Goal: Task Accomplishment & Management: Use online tool/utility

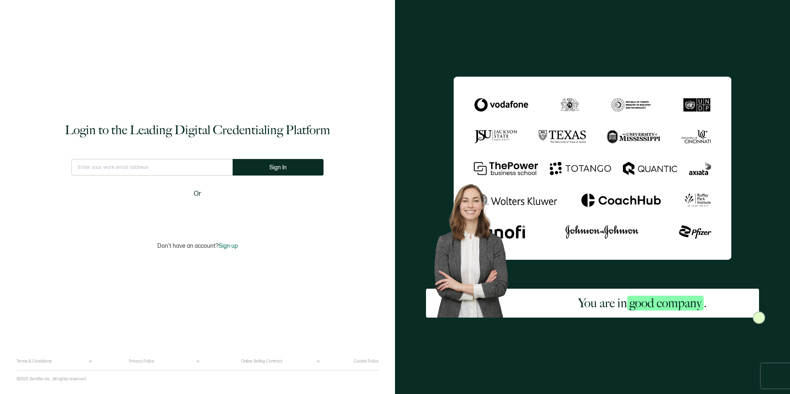
click at [206, 164] on input "text" at bounding box center [152, 167] width 161 height 17
type input "[PERSON_NAME][EMAIL_ADDRESS][PERSON_NAME][DOMAIN_NAME]"
click at [273, 165] on span "Sign In" at bounding box center [278, 168] width 17 height 6
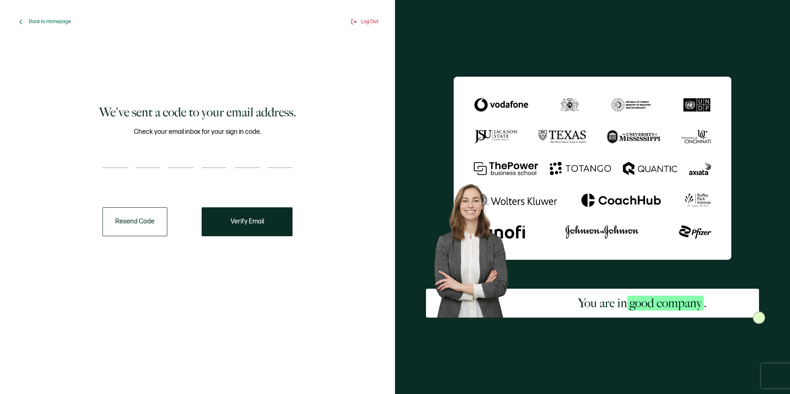
click at [121, 160] on input "number" at bounding box center [115, 160] width 25 height 17
type input "1"
type input "8"
type input "2"
type input "9"
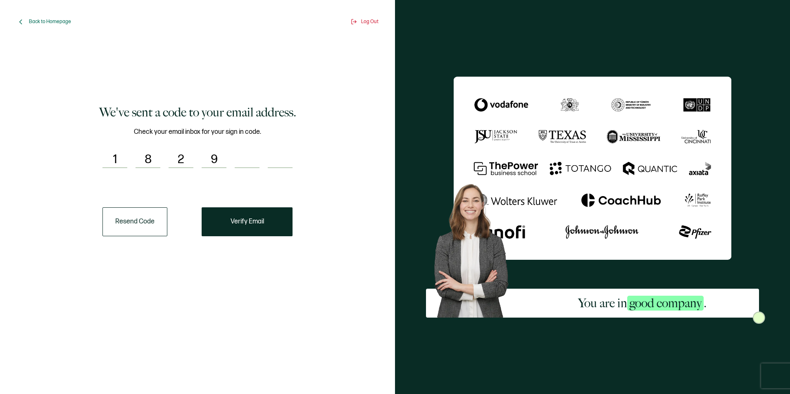
type input "5"
type input "1"
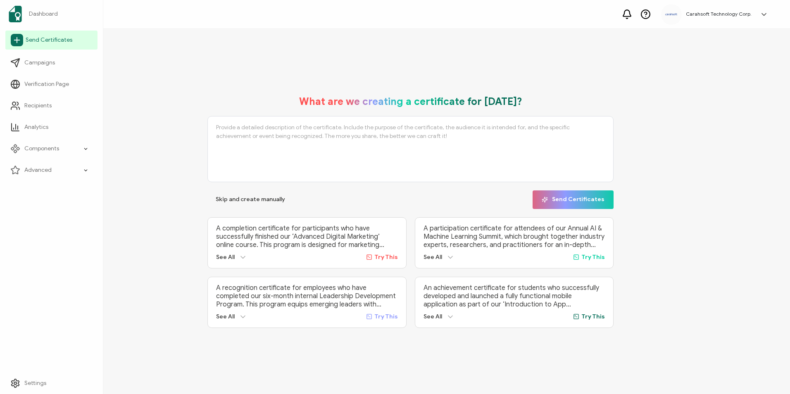
click at [43, 46] on link "Send Certificates" at bounding box center [51, 40] width 92 height 19
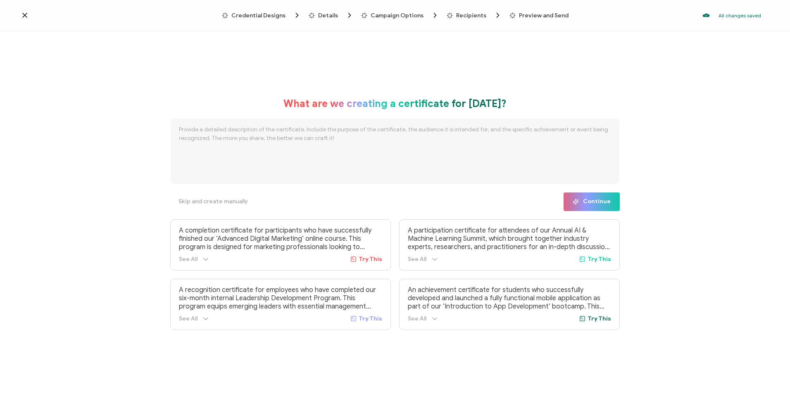
click at [296, 17] on icon "Breadcrumb" at bounding box center [297, 15] width 8 height 8
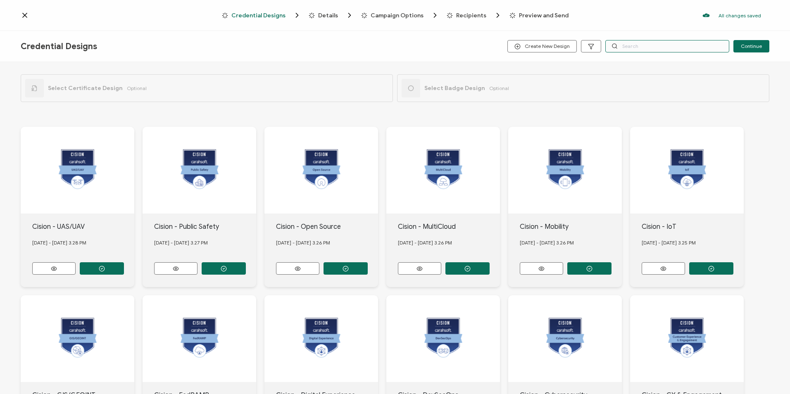
click at [621, 52] on input "text" at bounding box center [668, 46] width 124 height 12
type input "carahsoft"
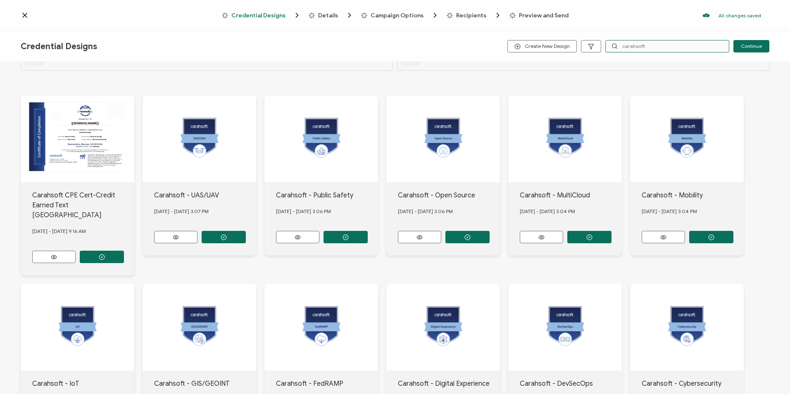
scroll to position [117, 0]
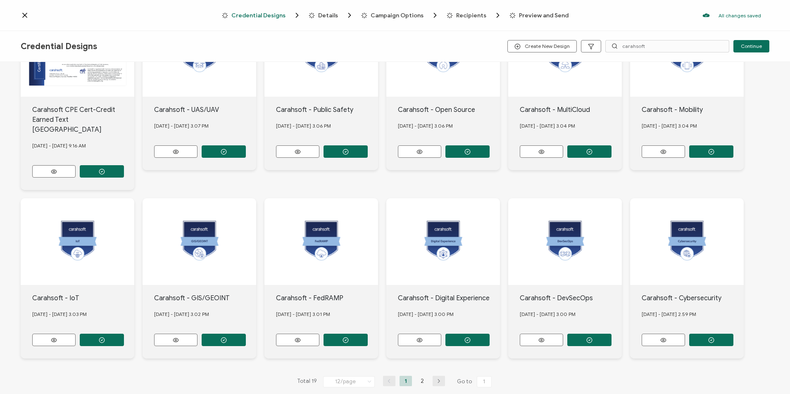
click at [442, 379] on icon "button" at bounding box center [439, 381] width 12 height 5
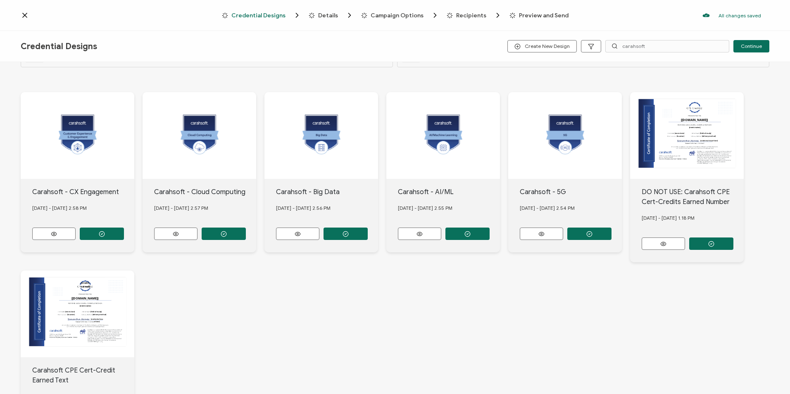
scroll to position [83, 0]
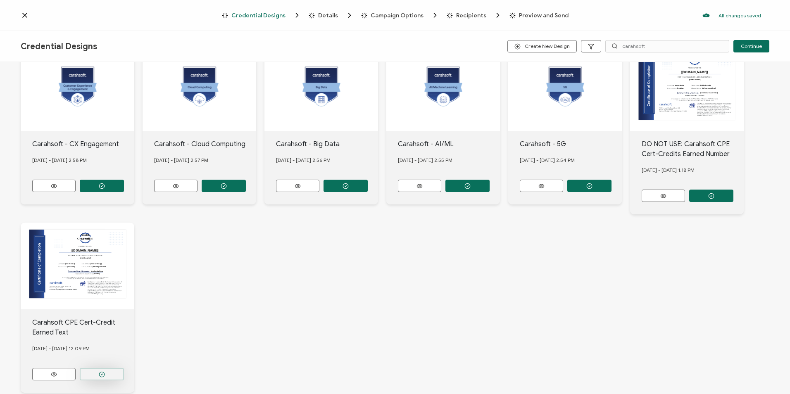
click at [115, 192] on button "button" at bounding box center [102, 186] width 44 height 12
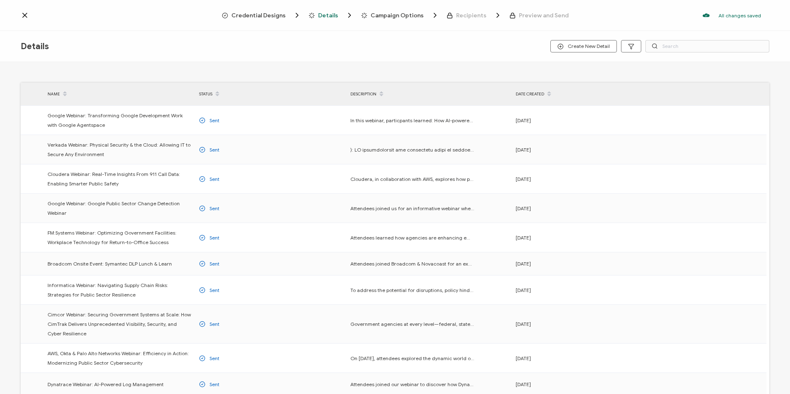
click at [295, 14] on icon "Breadcrumb" at bounding box center [297, 15] width 8 height 8
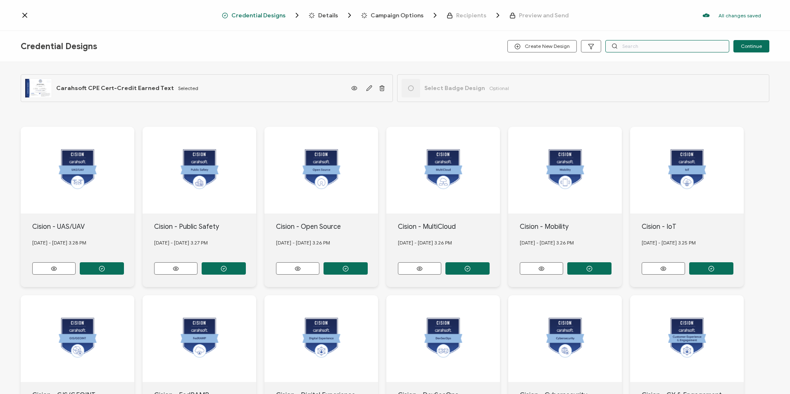
click at [625, 49] on input "text" at bounding box center [668, 46] width 124 height 12
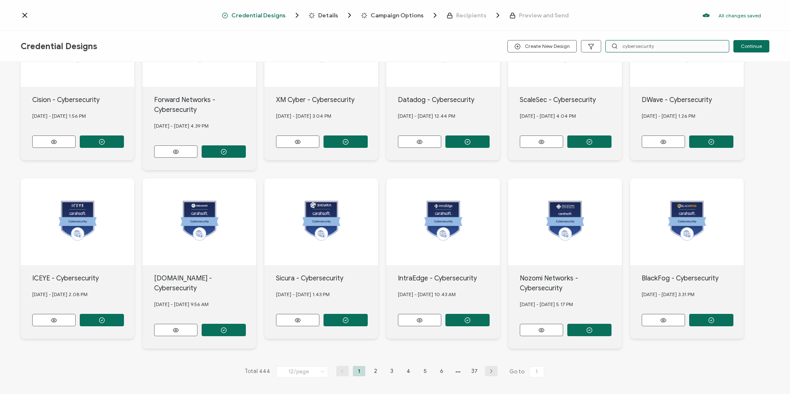
scroll to position [3, 0]
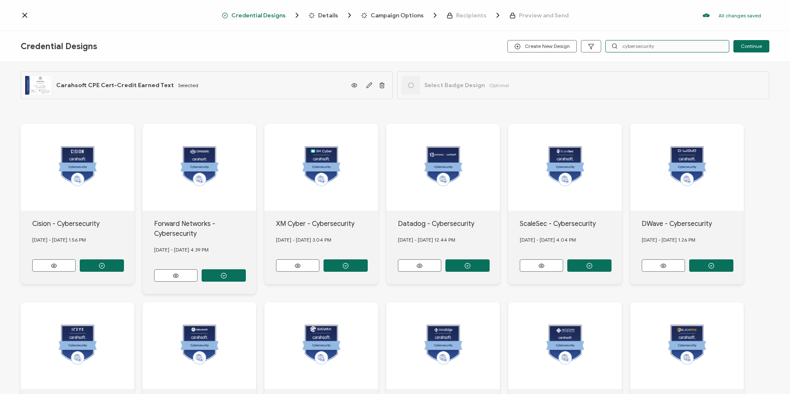
drag, startPoint x: 658, startPoint y: 50, endPoint x: 618, endPoint y: 50, distance: 40.1
click at [618, 50] on div "cybersecurity" at bounding box center [668, 46] width 124 height 12
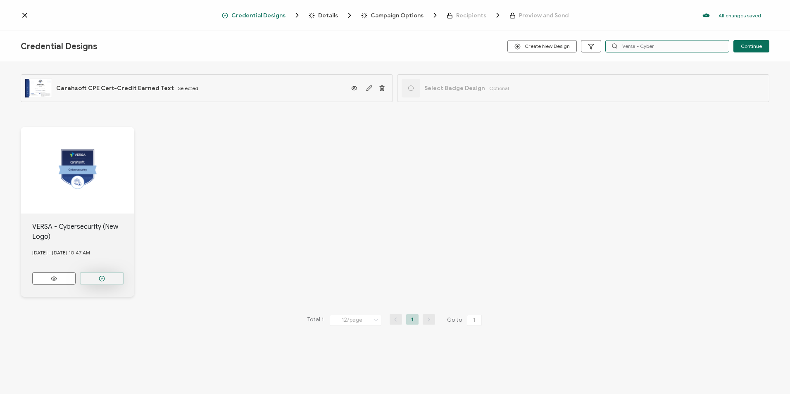
type input "Versa - Cyber"
click at [110, 274] on button "button" at bounding box center [102, 278] width 44 height 12
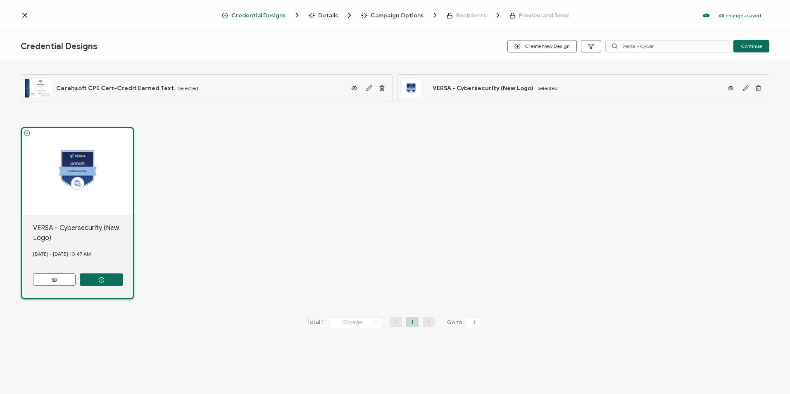
click at [337, 15] on span "Details" at bounding box center [328, 15] width 20 height 6
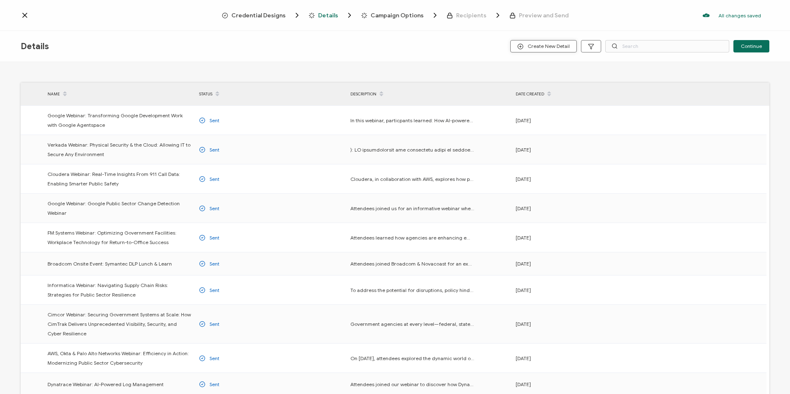
click at [527, 44] on span "Create New Detail" at bounding box center [544, 46] width 53 height 6
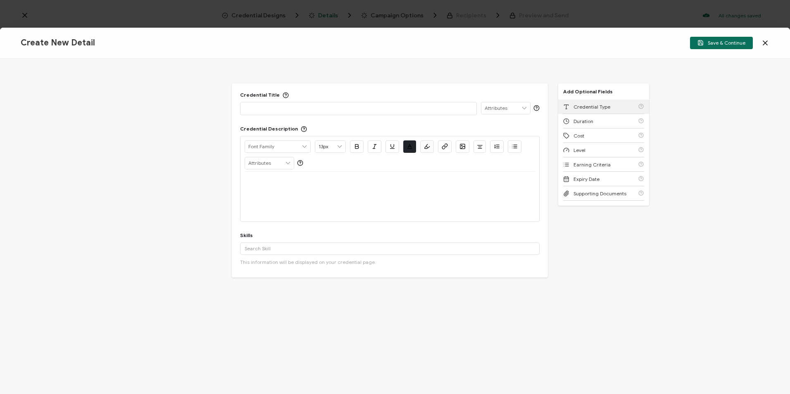
click at [625, 106] on div "Credential Type" at bounding box center [603, 107] width 81 height 14
click at [606, 107] on div "Duration" at bounding box center [603, 107] width 81 height 14
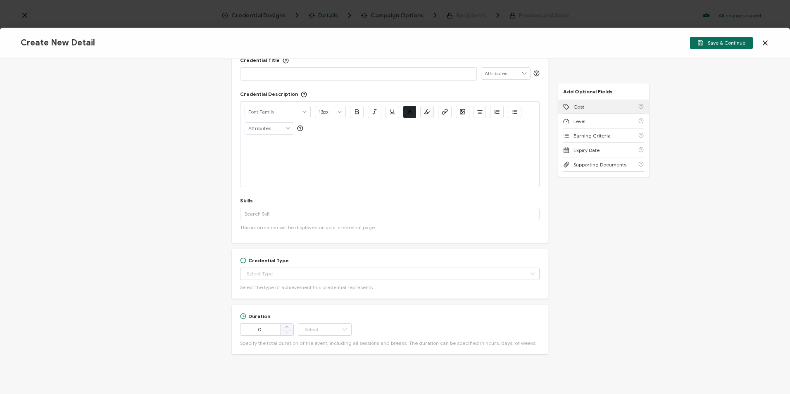
scroll to position [45, 0]
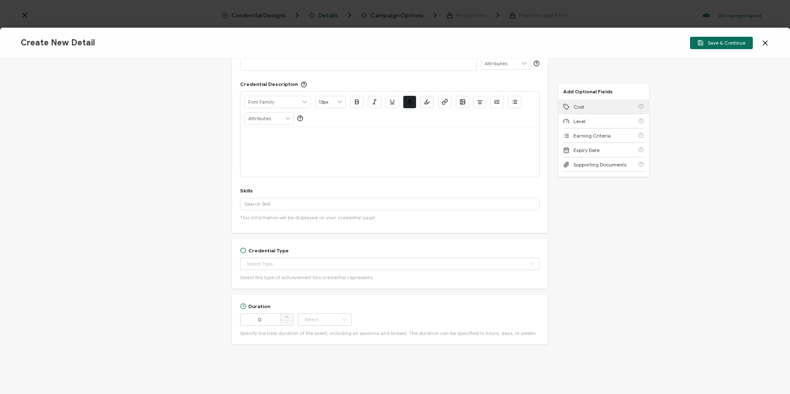
click at [601, 109] on div "Cost" at bounding box center [603, 107] width 81 height 14
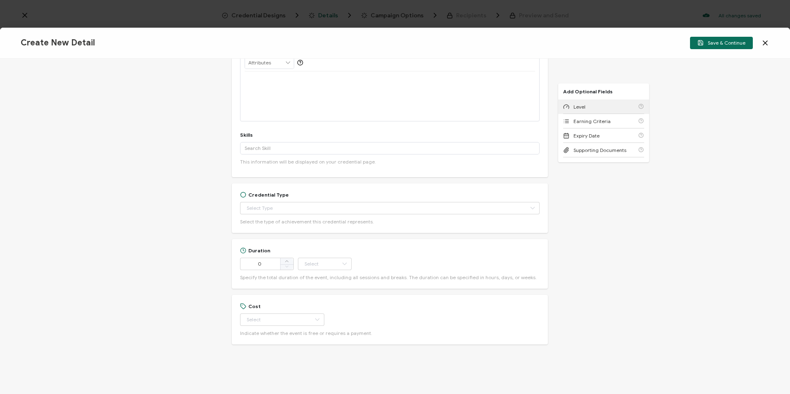
click at [601, 109] on div "Level" at bounding box center [603, 107] width 81 height 14
click at [600, 110] on span "Earning Criteria" at bounding box center [592, 107] width 37 height 6
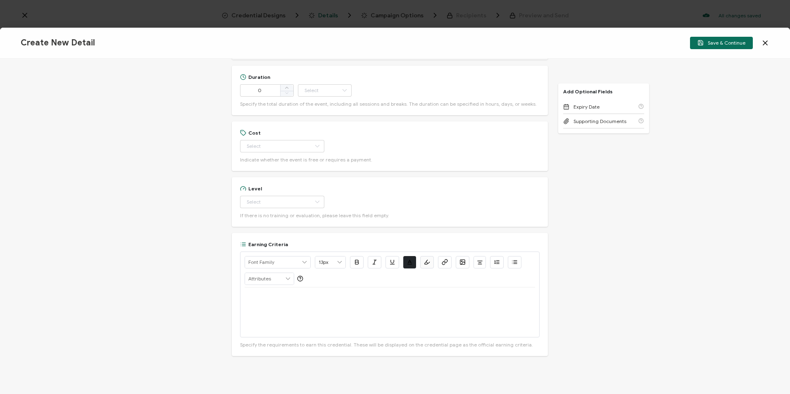
scroll to position [286, 0]
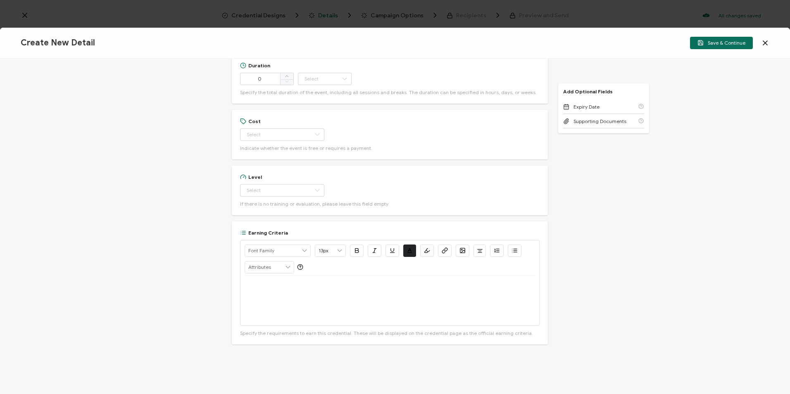
click at [615, 191] on div "Credential Title ISSUER Issuer Name Credential Description Alright Sans [PERSON…" at bounding box center [395, 227] width 790 height 336
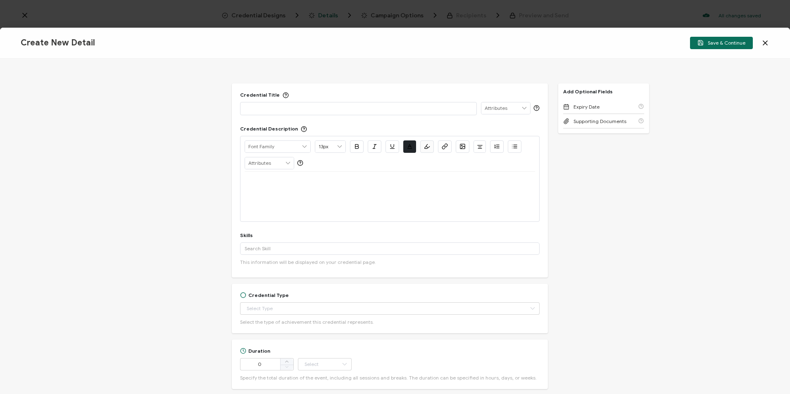
click at [412, 109] on p at bounding box center [359, 108] width 228 height 8
click at [270, 246] on input "text" at bounding box center [390, 249] width 300 height 12
click at [286, 112] on p at bounding box center [359, 108] width 228 height 8
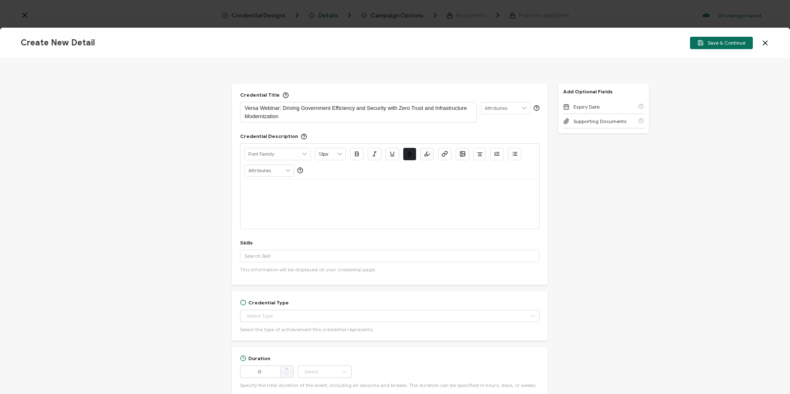
click at [322, 190] on p at bounding box center [390, 189] width 291 height 7
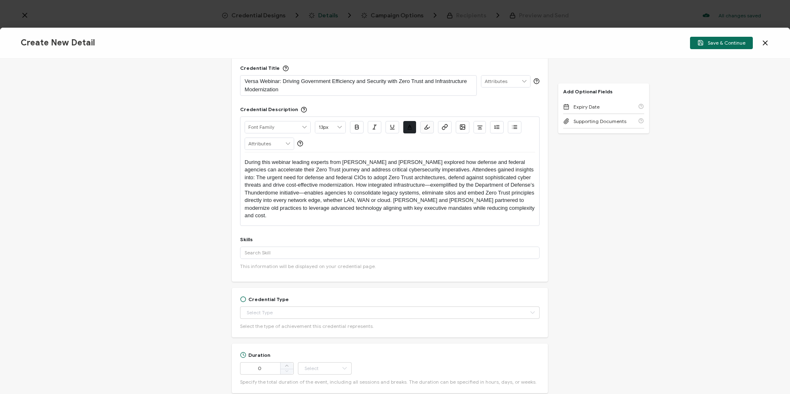
scroll to position [41, 0]
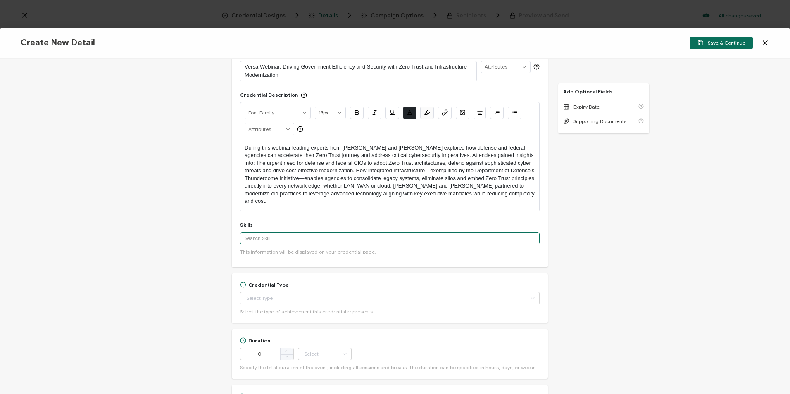
click at [296, 234] on input "text" at bounding box center [390, 238] width 300 height 12
click at [279, 232] on input "cybersecurity" at bounding box center [390, 238] width 300 height 12
click at [272, 232] on input "cybersecurity" at bounding box center [390, 238] width 300 height 12
click at [263, 232] on input "cybersecurity" at bounding box center [390, 238] width 300 height 12
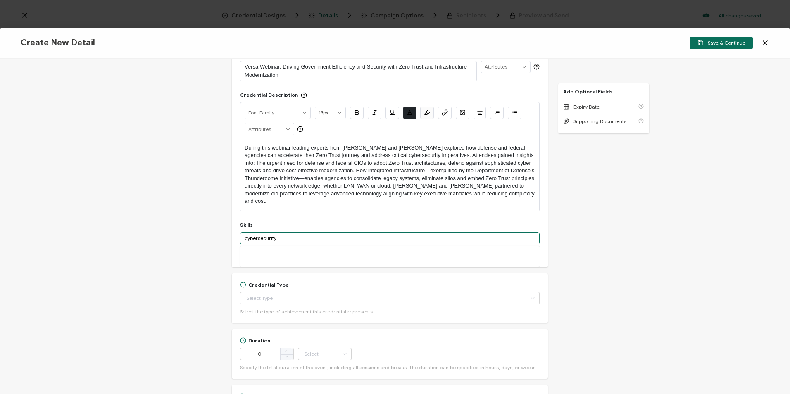
click at [263, 232] on input "cybersecurity" at bounding box center [390, 238] width 300 height 12
click at [264, 232] on input "cybersecurity" at bounding box center [390, 238] width 300 height 12
click at [291, 234] on input "cybersecurity" at bounding box center [390, 238] width 300 height 12
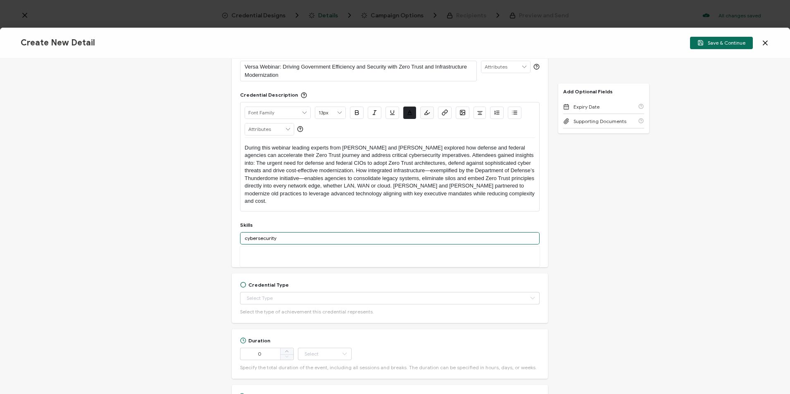
click at [273, 232] on input "cybersecurity" at bounding box center [390, 238] width 300 height 12
click at [268, 232] on input "cybersecurity" at bounding box center [390, 238] width 300 height 12
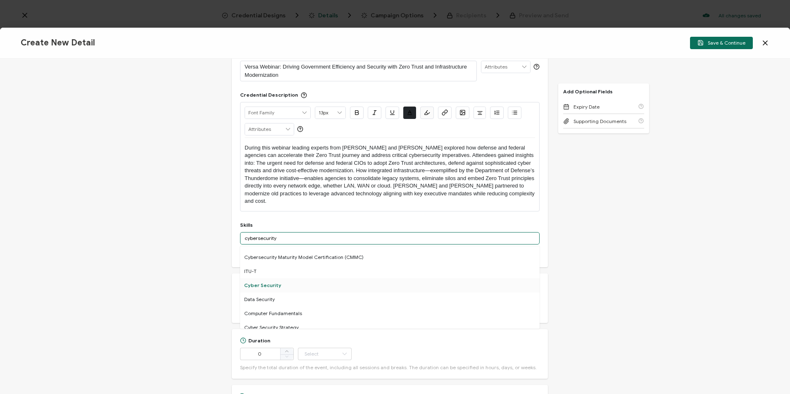
type input "cybersecurity"
click at [299, 279] on div "Cyber Security" at bounding box center [390, 286] width 300 height 14
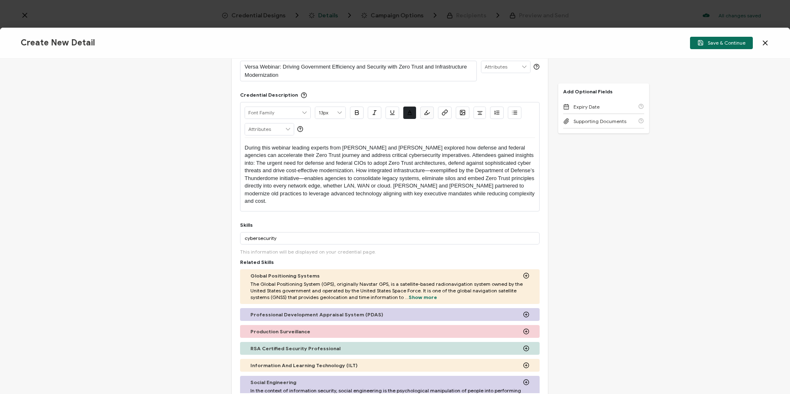
click at [194, 268] on div "Credential Title Versa Webinar: Driving Government Efficiency and Security with…" at bounding box center [395, 227] width 790 height 336
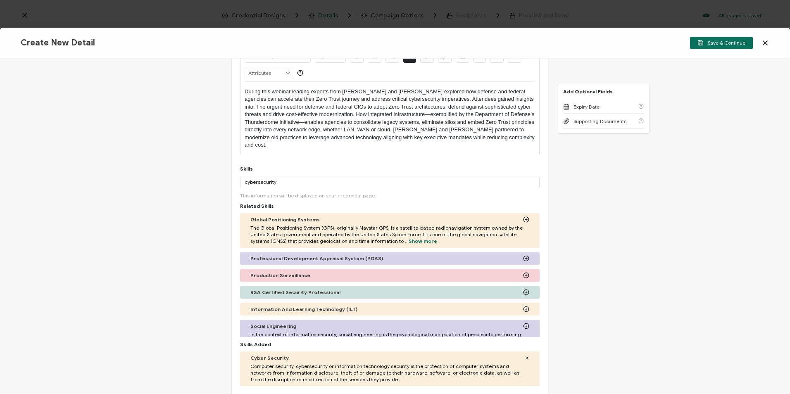
scroll to position [165, 0]
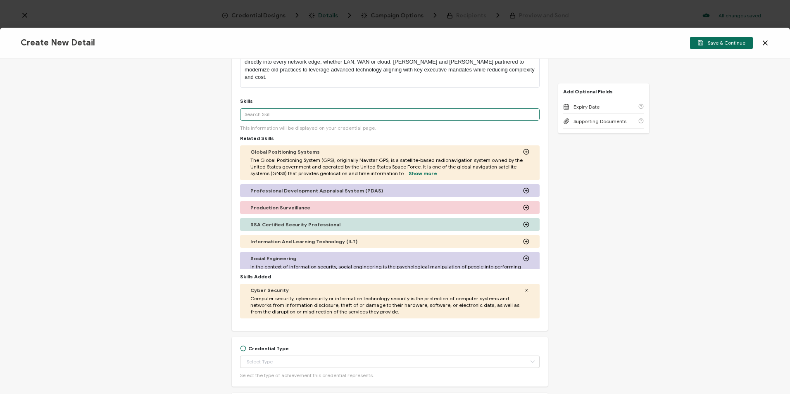
paste input "Infrastructure Modernization Strategy"
click at [331, 108] on input "Infrastructure Modernization Strategy" at bounding box center [390, 114] width 300 height 12
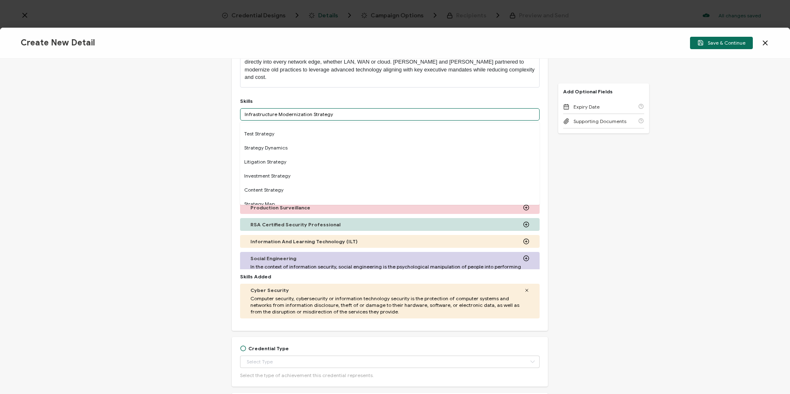
scroll to position [83, 0]
click at [330, 108] on input "Infrastructure Modernization Strategy" at bounding box center [390, 114] width 300 height 12
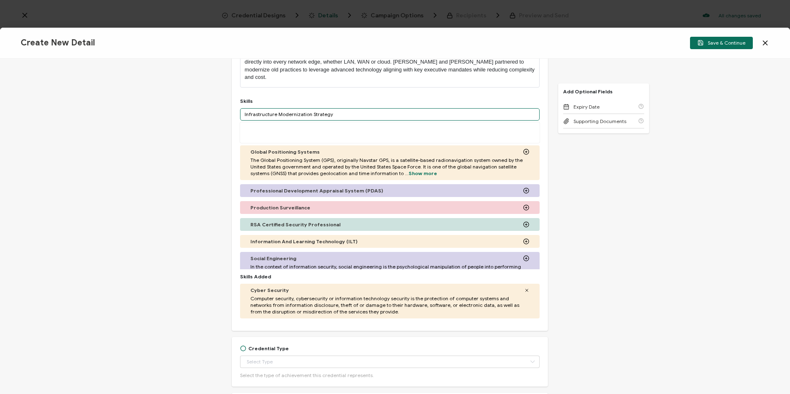
scroll to position [0, 0]
drag, startPoint x: 330, startPoint y: 107, endPoint x: 310, endPoint y: 107, distance: 20.3
click at [310, 108] on input "Infrastructure Modernization Strategy" at bounding box center [390, 114] width 300 height 12
click at [294, 108] on input "Infrastructure Modernization" at bounding box center [390, 114] width 300 height 12
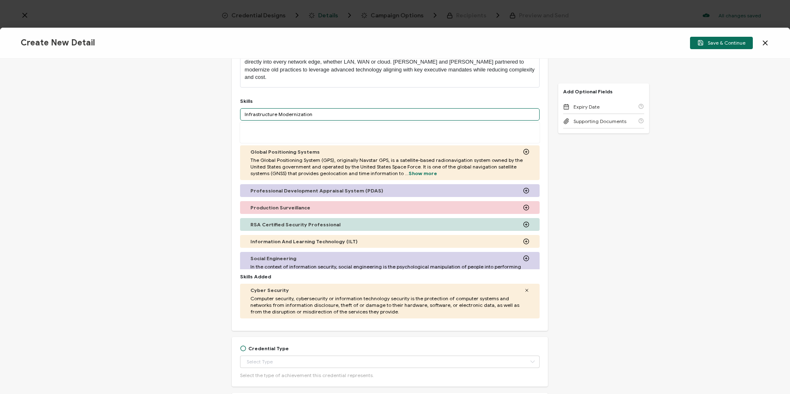
click at [294, 108] on input "Infrastructure Modernization" at bounding box center [390, 114] width 300 height 12
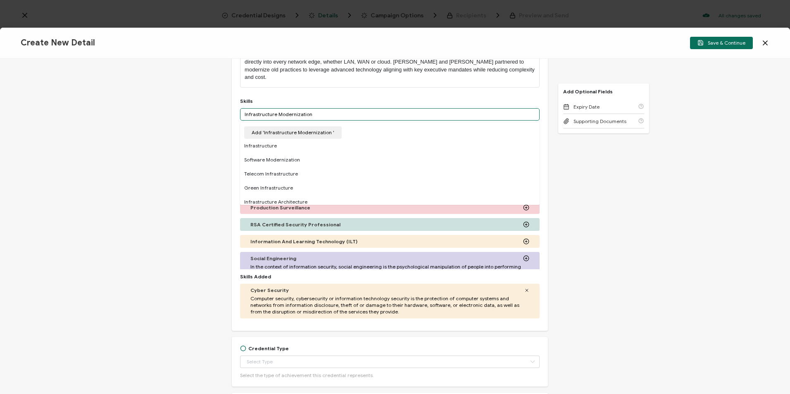
click at [335, 108] on input "Infrastructure Modernization" at bounding box center [390, 114] width 300 height 12
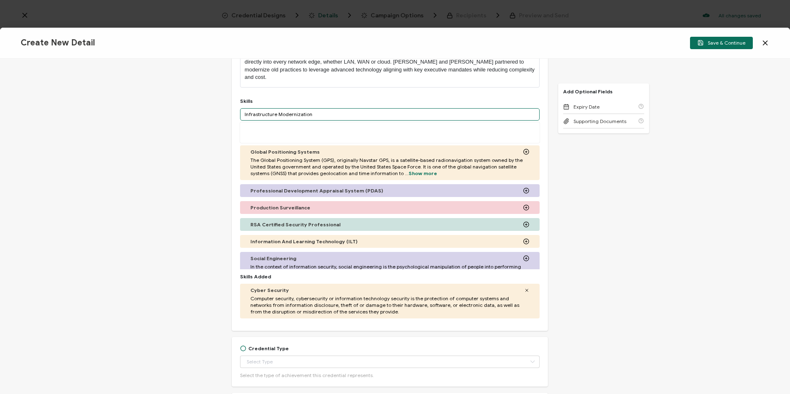
click at [299, 108] on input "Infrastructure Modernization" at bounding box center [390, 114] width 300 height 12
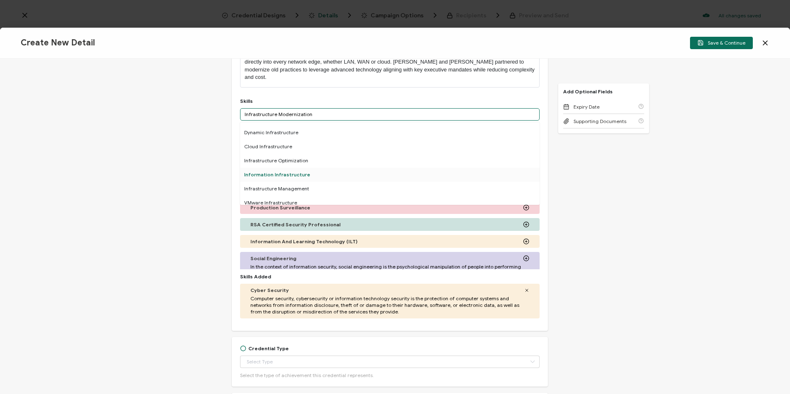
scroll to position [83, 0]
type input "Infrastructure Modernization"
click at [298, 169] on div "Infrastructure Optimization" at bounding box center [390, 176] width 300 height 14
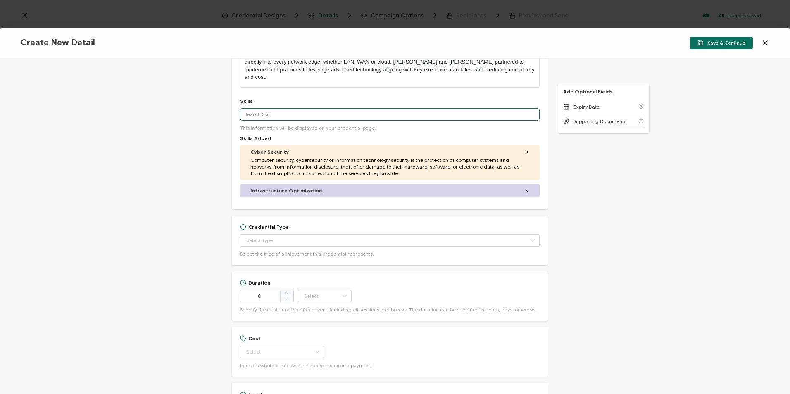
paste input "Risk-Based Security Implementation"
click at [329, 109] on input "Risk-Based Security Implementation" at bounding box center [390, 114] width 300 height 12
click at [315, 108] on input "Risk-Based Security Implementation" at bounding box center [390, 114] width 300 height 12
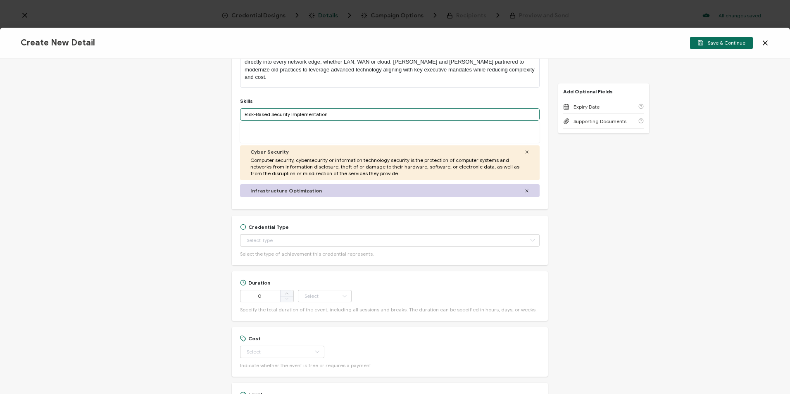
click at [315, 108] on input "Risk-Based Security Implementation" at bounding box center [390, 114] width 300 height 12
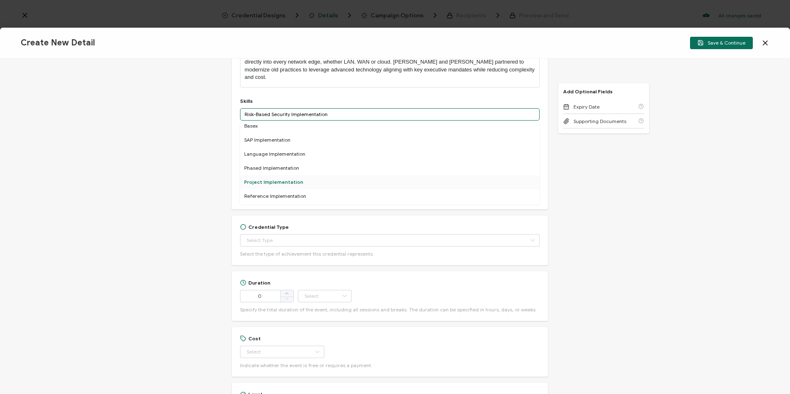
scroll to position [83, 0]
click at [265, 109] on input "Risk-Based Security Implementation" at bounding box center [390, 114] width 300 height 12
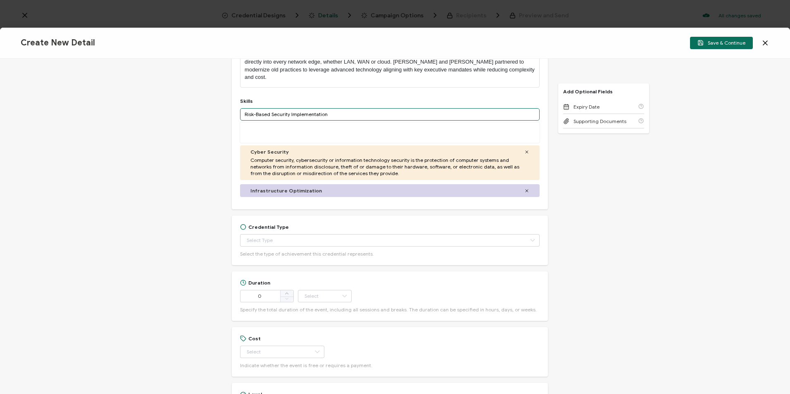
scroll to position [0, 0]
drag, startPoint x: 267, startPoint y: 107, endPoint x: 253, endPoint y: 104, distance: 15.1
click at [253, 108] on input "Risk-Based Security Implementation" at bounding box center [390, 114] width 300 height 12
click at [323, 108] on input "Risk Security Implementation" at bounding box center [390, 114] width 300 height 12
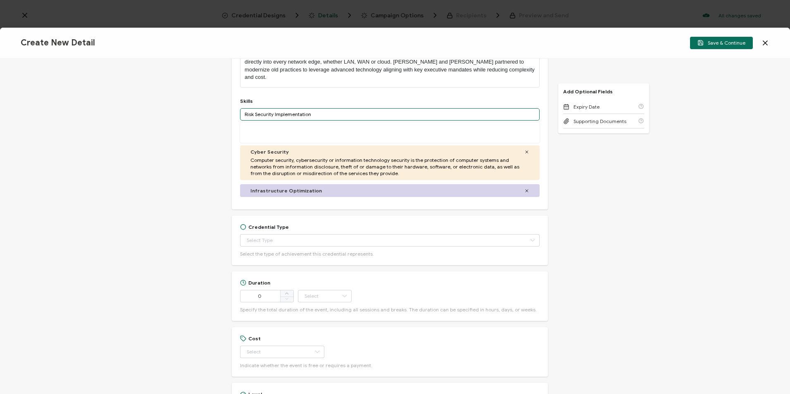
click at [323, 108] on input "Risk Security Implementation" at bounding box center [390, 114] width 300 height 12
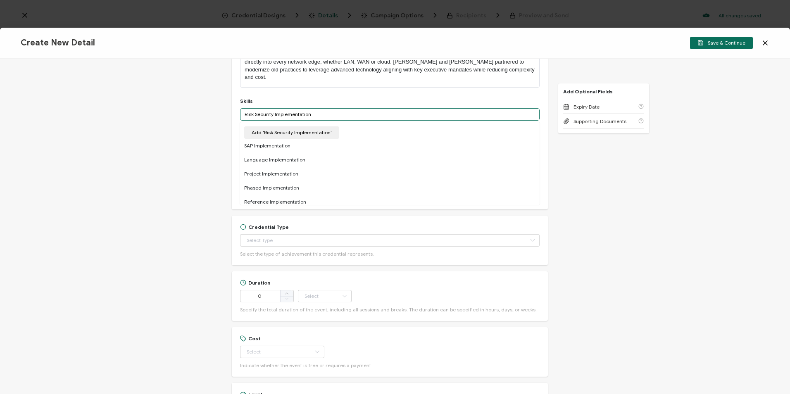
click at [323, 108] on input "Risk Security Implementation" at bounding box center [390, 114] width 300 height 12
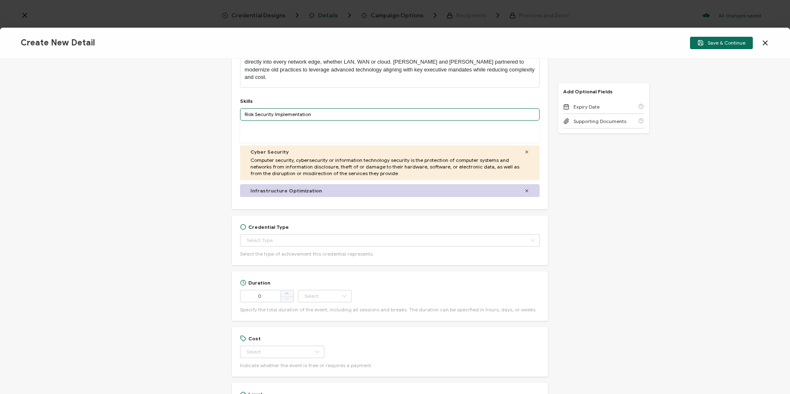
drag, startPoint x: 317, startPoint y: 110, endPoint x: 254, endPoint y: 111, distance: 63.3
click at [254, 111] on input "Risk Security Implementation" at bounding box center [390, 114] width 300 height 12
click at [284, 108] on input "Risk based security" at bounding box center [390, 114] width 300 height 12
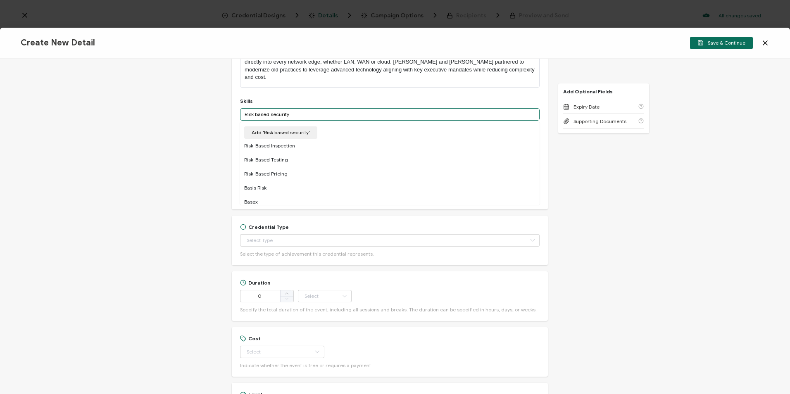
type input "Risk based security"
click at [179, 149] on div "Credential Title Versa Webinar: Driving Government Efficiency and Security with…" at bounding box center [395, 227] width 790 height 336
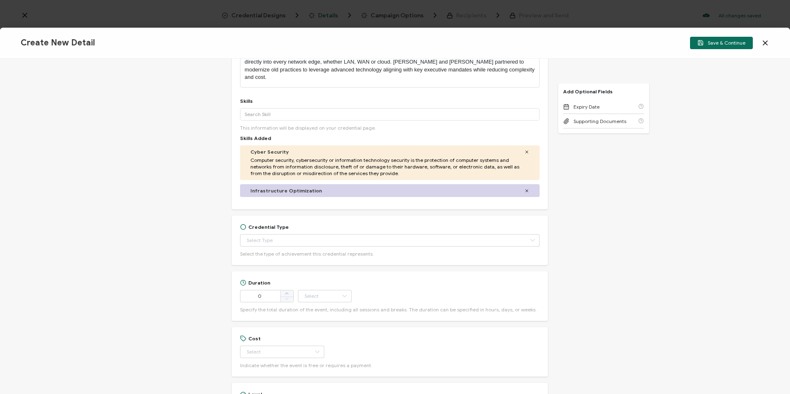
click at [646, 194] on div "Credential Title Versa Webinar: Driving Government Efficiency and Security with…" at bounding box center [395, 227] width 790 height 336
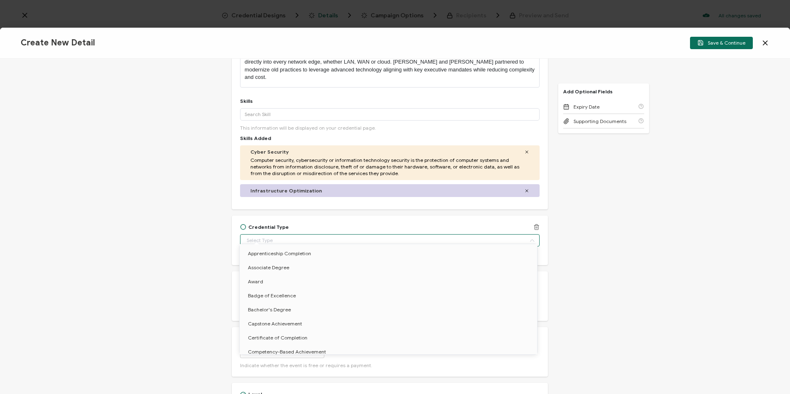
click at [291, 234] on input "text" at bounding box center [390, 240] width 300 height 12
click at [301, 299] on span "Certificate of Completion" at bounding box center [278, 297] width 60 height 6
type input "Certificate of Completion"
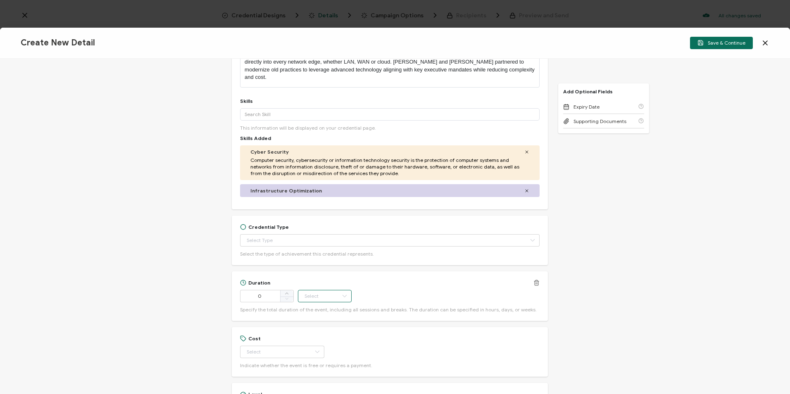
click at [321, 290] on input "text" at bounding box center [325, 296] width 54 height 12
type input "Certificate of Completion"
click at [325, 263] on li "Minute" at bounding box center [326, 267] width 56 height 14
type input "Minute"
click at [289, 291] on span at bounding box center [286, 294] width 13 height 7
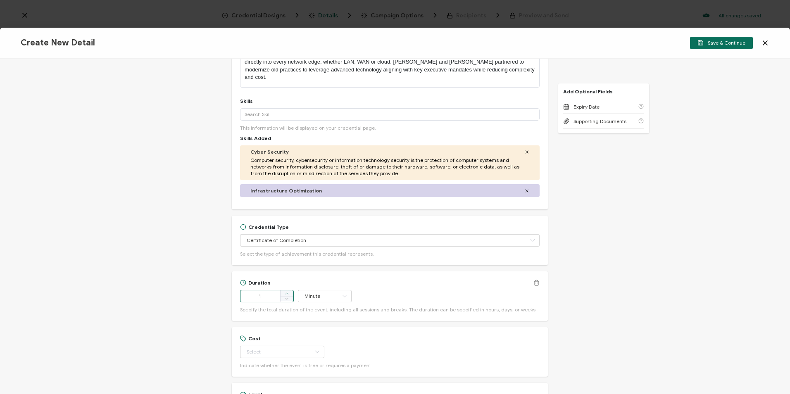
click at [289, 291] on span at bounding box center [286, 294] width 13 height 7
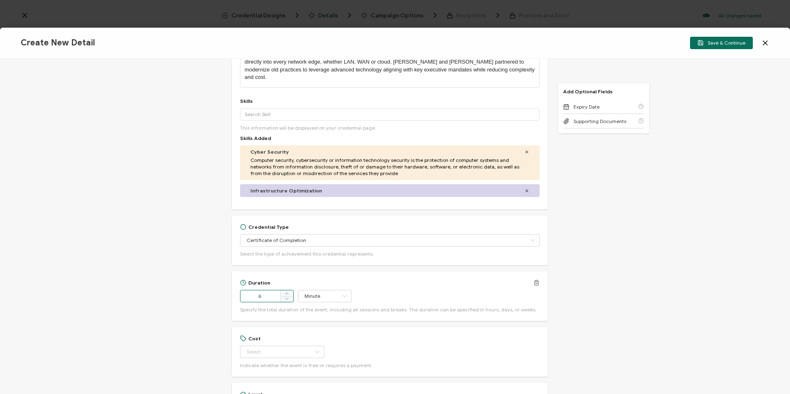
click at [289, 291] on span at bounding box center [286, 294] width 13 height 7
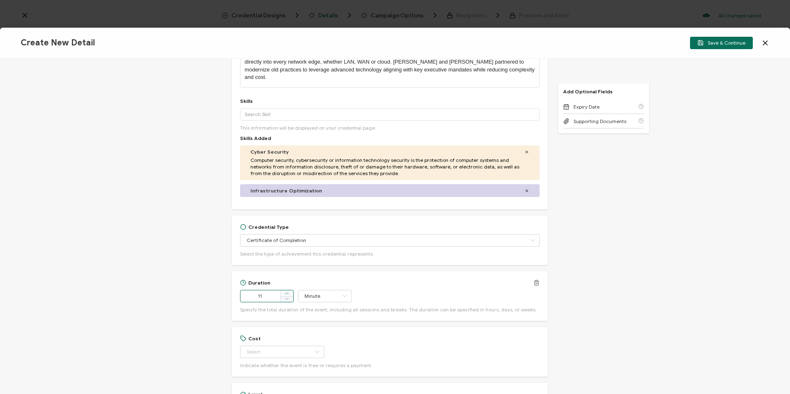
click at [289, 291] on span at bounding box center [286, 294] width 13 height 7
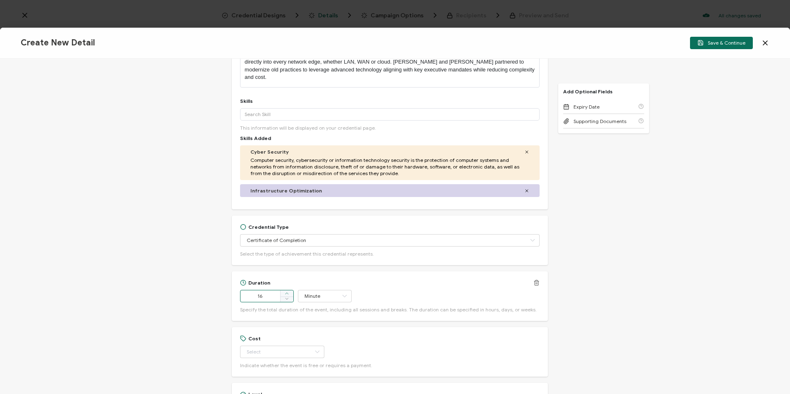
click at [289, 291] on span at bounding box center [286, 294] width 13 height 7
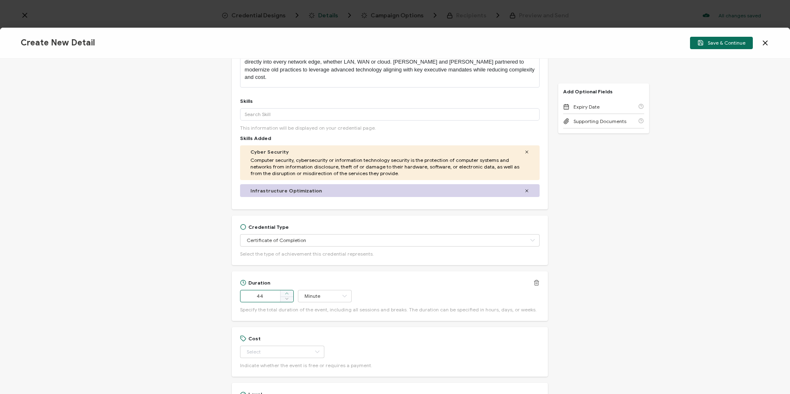
click at [289, 291] on span at bounding box center [286, 294] width 13 height 7
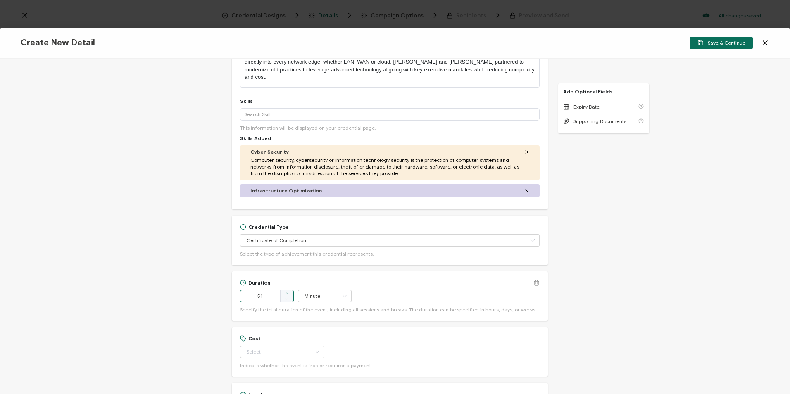
click at [289, 291] on span at bounding box center [286, 294] width 13 height 7
click at [285, 297] on icon at bounding box center [287, 299] width 4 height 4
click at [286, 297] on icon at bounding box center [287, 299] width 4 height 4
type input "51"
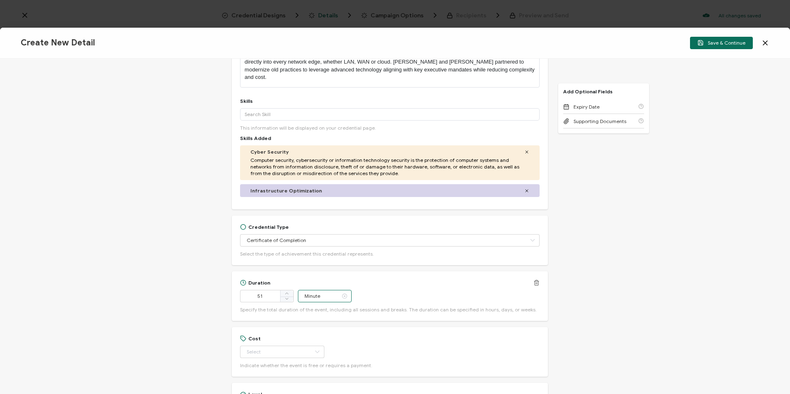
click at [323, 292] on input "Minute" at bounding box center [325, 296] width 54 height 12
click at [326, 198] on li "Hour" at bounding box center [326, 196] width 56 height 14
type input "Hour"
click at [289, 291] on span at bounding box center [286, 294] width 13 height 7
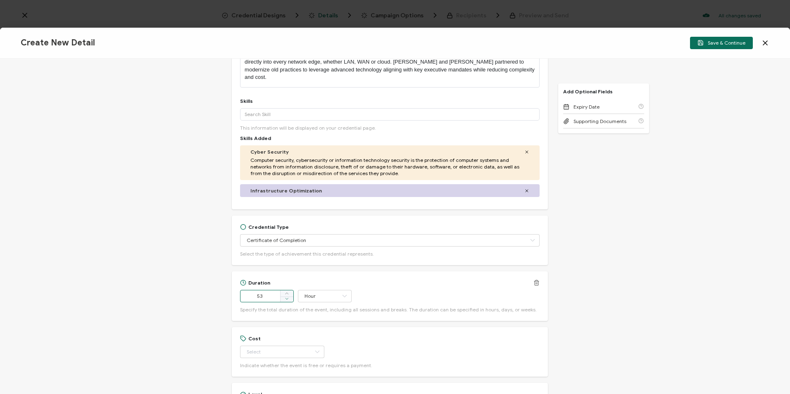
click at [286, 297] on icon at bounding box center [287, 299] width 4 height 4
drag, startPoint x: 268, startPoint y: 286, endPoint x: 234, endPoint y: 288, distance: 33.9
click at [234, 288] on div "Duration 51 Hour Specify the total duration of the event, including all session…" at bounding box center [390, 297] width 316 height 50
type input "1"
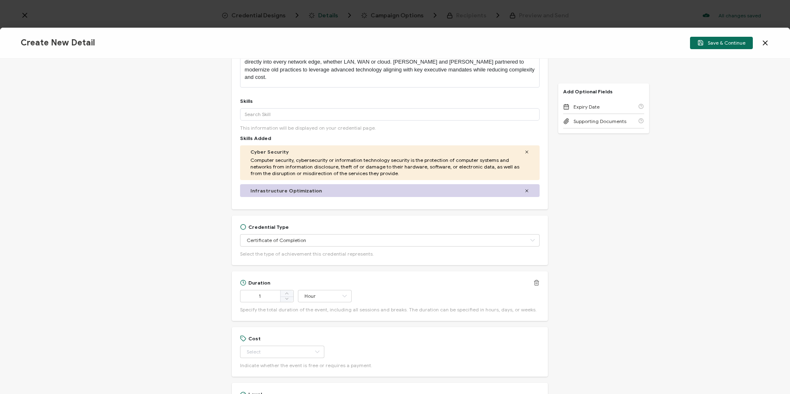
click at [375, 281] on div "Duration 1 Hour Specify the total duration of the event, including all sessions…" at bounding box center [390, 296] width 300 height 33
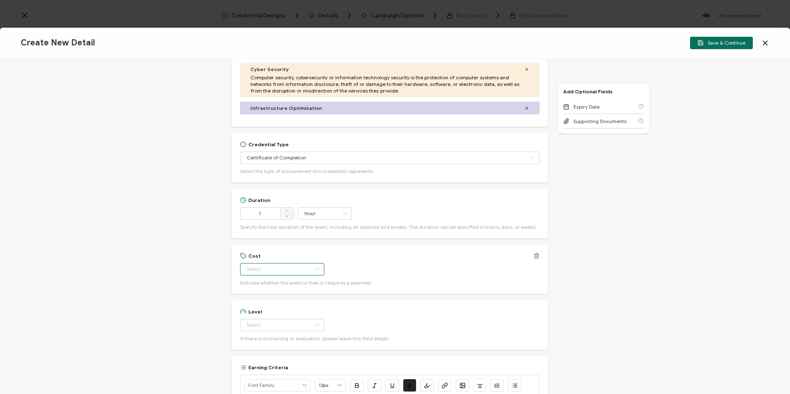
click at [288, 263] on input "text" at bounding box center [282, 269] width 84 height 12
click at [280, 285] on li "Free" at bounding box center [279, 283] width 78 height 14
type input "Free"
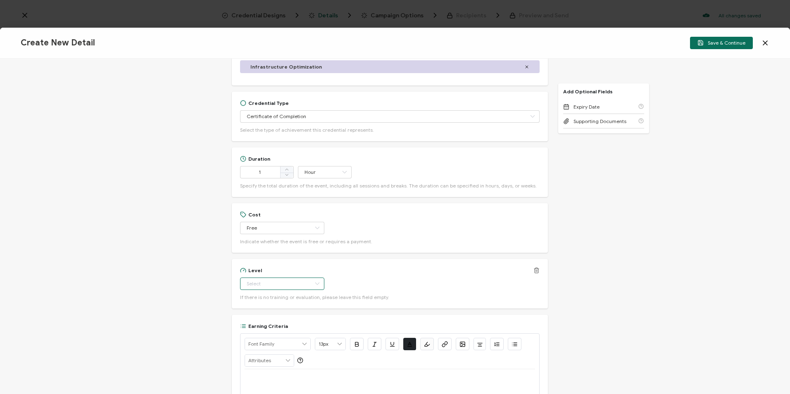
click at [284, 278] on input "text" at bounding box center [282, 284] width 84 height 12
click at [274, 298] on li "Beginner" at bounding box center [279, 297] width 78 height 14
type input "Beginner"
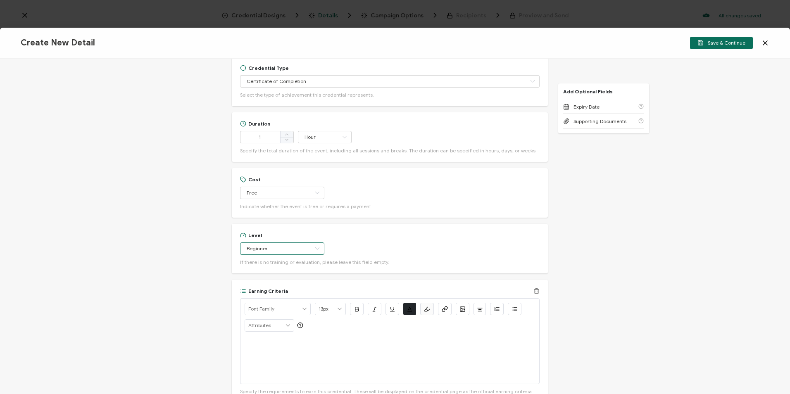
scroll to position [372, 0]
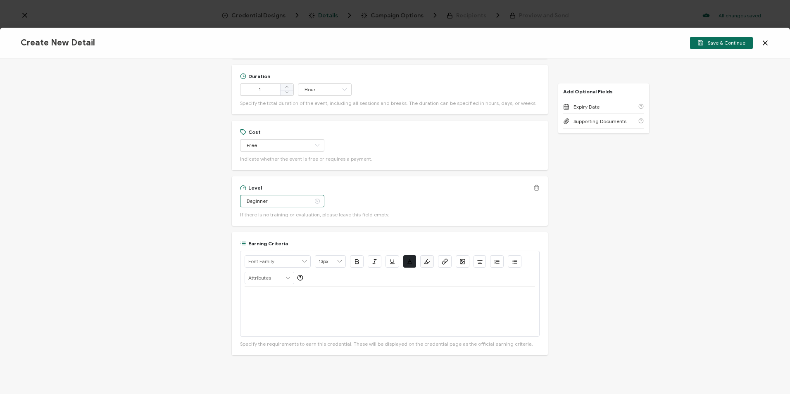
click at [295, 195] on input "Beginner" at bounding box center [282, 201] width 84 height 12
click at [279, 216] on li "Beginner" at bounding box center [279, 215] width 78 height 14
click at [296, 293] on p at bounding box center [390, 296] width 291 height 7
drag, startPoint x: 320, startPoint y: 290, endPoint x: 317, endPoint y: 297, distance: 8.1
click at [320, 293] on p "View the on-demand recording" at bounding box center [390, 296] width 291 height 7
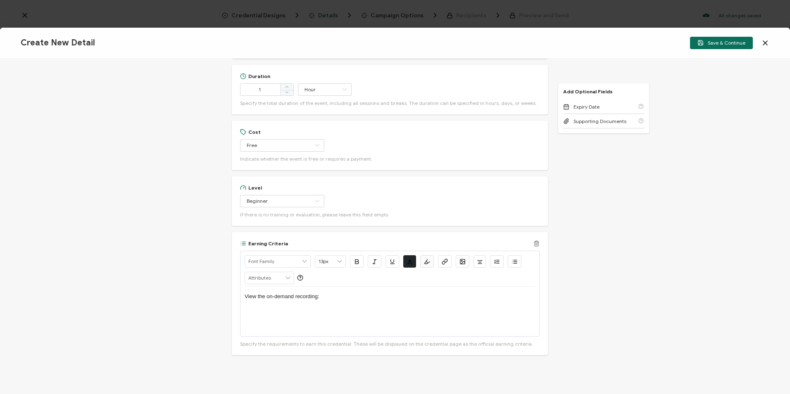
paste div
drag, startPoint x: 431, startPoint y: 286, endPoint x: 320, endPoint y: 292, distance: 111.4
click at [320, 293] on p "View the on-demand recording: [URL][DOMAIN_NAME]" at bounding box center [390, 296] width 291 height 7
click at [448, 255] on button "button" at bounding box center [445, 261] width 14 height 12
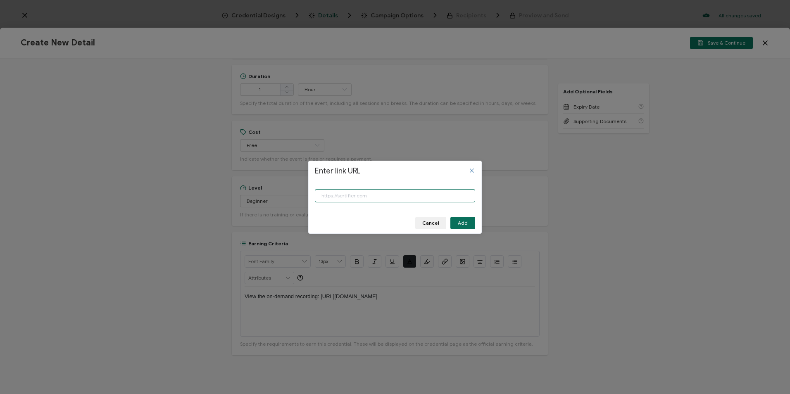
paste input "[URL][DOMAIN_NAME]"
type input "[URL][DOMAIN_NAME]"
click at [465, 222] on span "Add" at bounding box center [463, 223] width 10 height 5
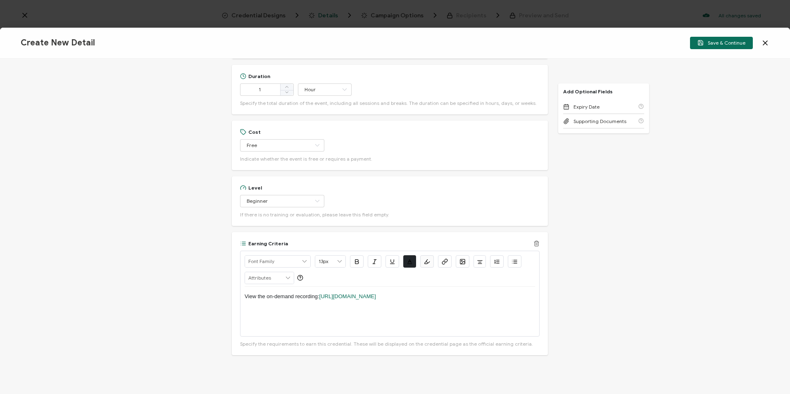
click at [458, 306] on div "View the on-demand recording: [URL][DOMAIN_NAME]" at bounding box center [390, 312] width 291 height 50
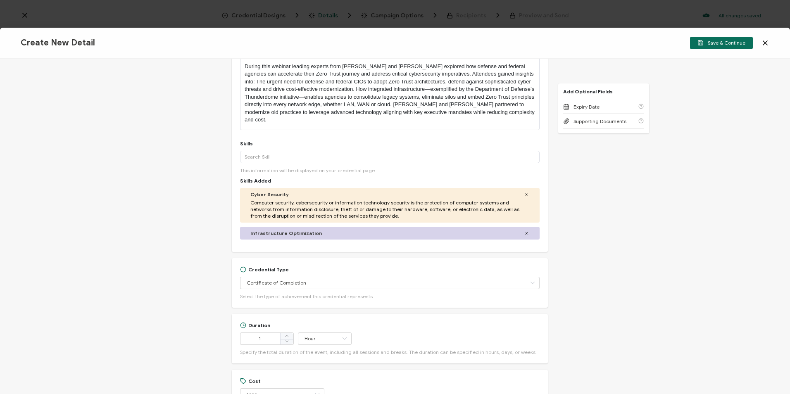
scroll to position [124, 0]
click at [0, 0] on icon "button" at bounding box center [0, 0] width 0 height 0
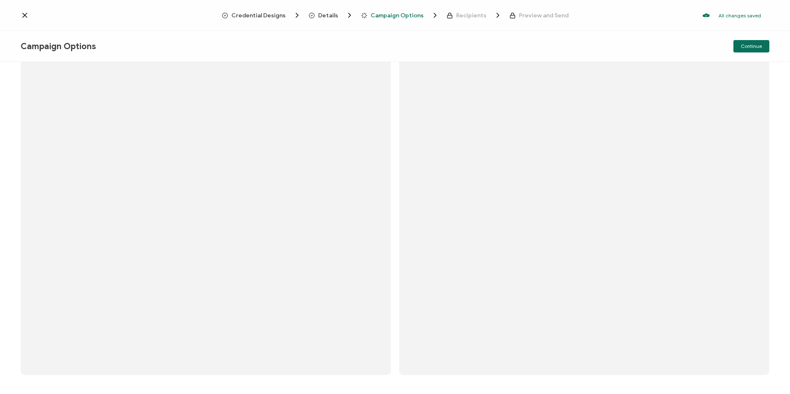
click at [375, 14] on span "Campaign Options" at bounding box center [397, 15] width 53 height 6
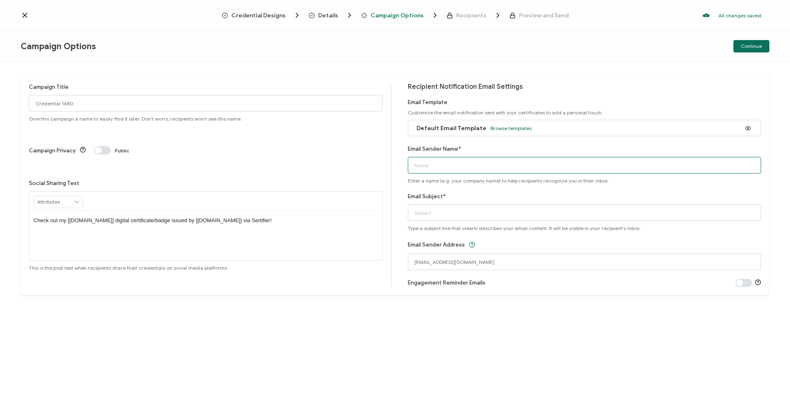
click at [503, 172] on input "Email Sender Name*" at bounding box center [585, 165] width 354 height 17
type input "CPE Team"
click at [454, 219] on input "Email Subject*" at bounding box center [585, 213] width 354 height 17
paste input "Versa Webinar: Driving Government Efficiency and Security with Zero Trust and I…"
type input "Versa Webinar: Driving Government Efficiency and Security with Zero Trust and I…"
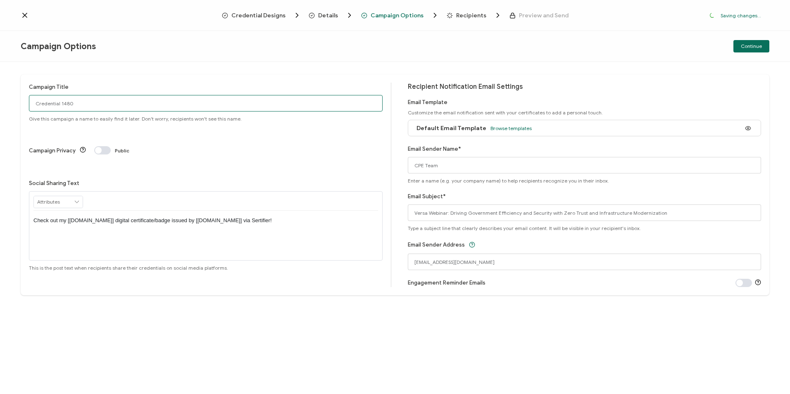
drag, startPoint x: 177, startPoint y: 101, endPoint x: 5, endPoint y: 109, distance: 172.6
click at [5, 109] on div "Campaign Title Credential 1480 Give this campaign a name to easily find it late…" at bounding box center [395, 228] width 790 height 332
paste input "8-6-2025_70846_Versa"
type input "8-6-2025_70846_Versa Webinar"
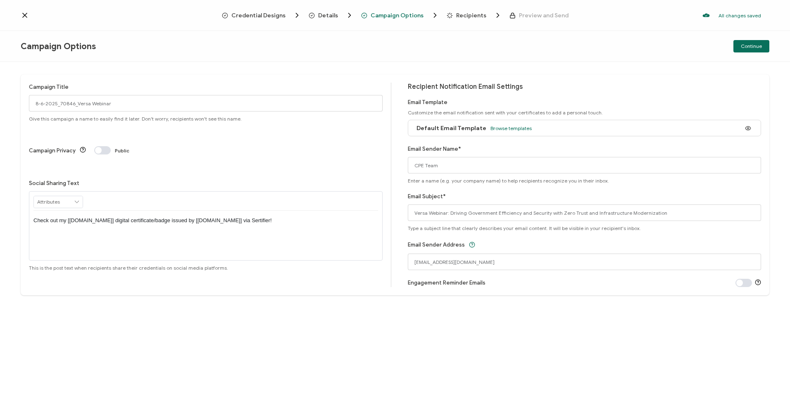
click at [745, 47] on span "Continue" at bounding box center [751, 46] width 21 height 5
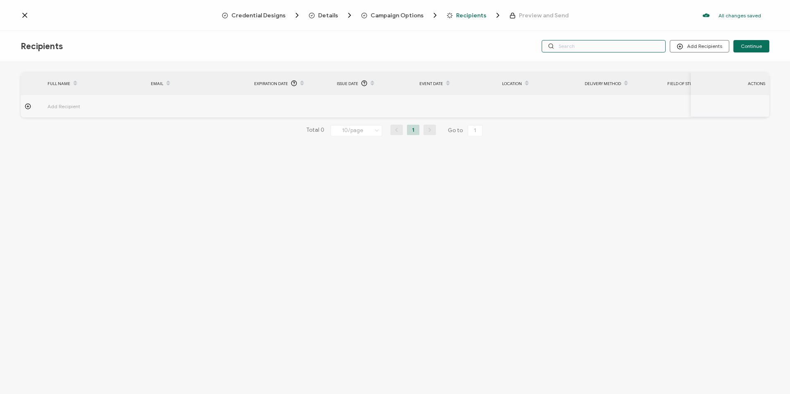
click at [619, 45] on input "text" at bounding box center [604, 46] width 124 height 12
click at [26, 105] on circle at bounding box center [27, 106] width 5 height 5
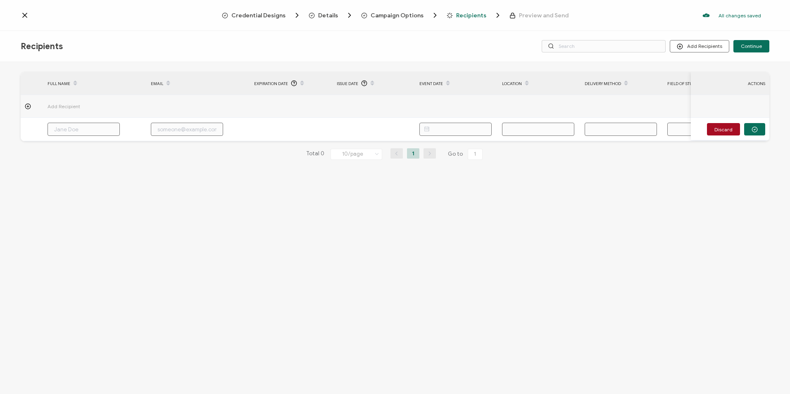
click at [27, 17] on icon at bounding box center [25, 15] width 8 height 8
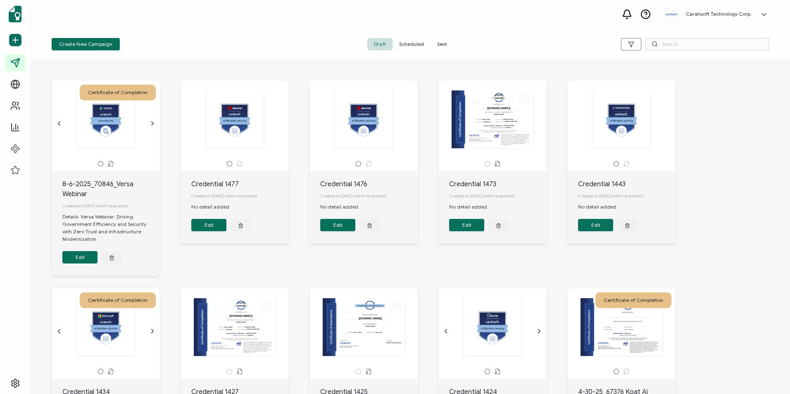
click at [85, 257] on button "Edit" at bounding box center [79, 257] width 35 height 12
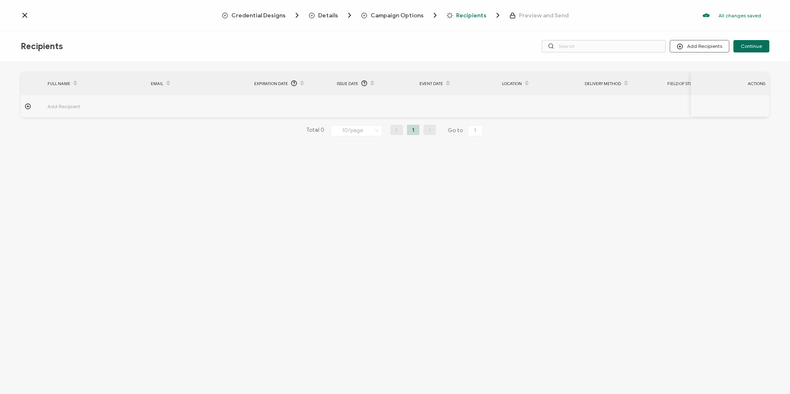
click at [697, 46] on button "Add Recipients" at bounding box center [700, 46] width 60 height 12
click at [694, 95] on span "Import From List" at bounding box center [709, 96] width 38 height 6
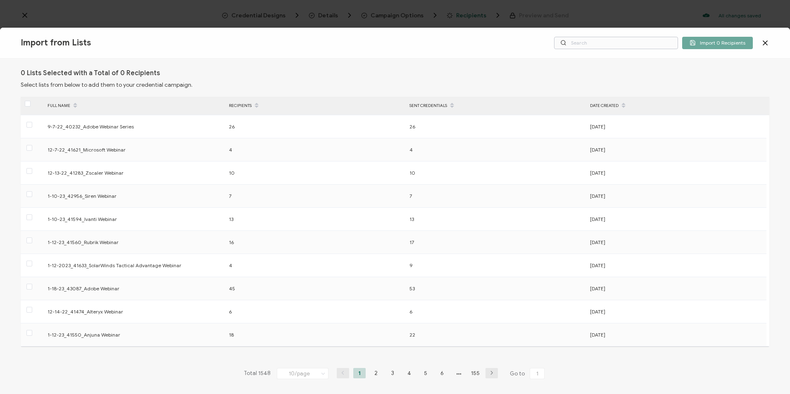
click at [594, 49] on div "Import from Lists Import 0 Recipients" at bounding box center [395, 43] width 790 height 31
click at [593, 46] on input "text" at bounding box center [616, 43] width 124 height 12
paste input "8-6-2025_70846_Versa Webinar"
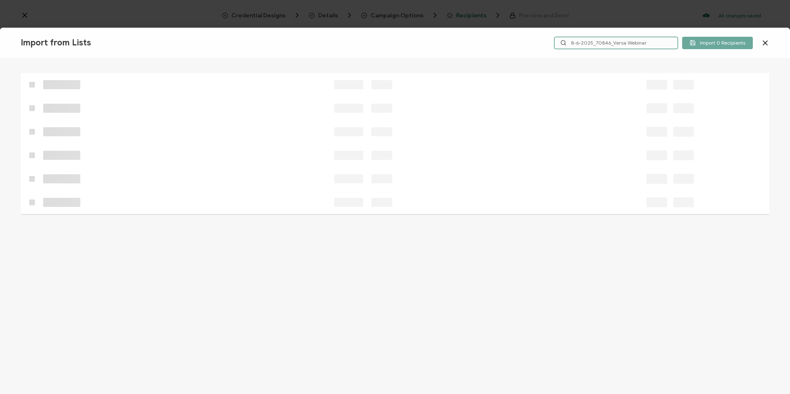
type input "8-6-2025_70846_Versa Webinar"
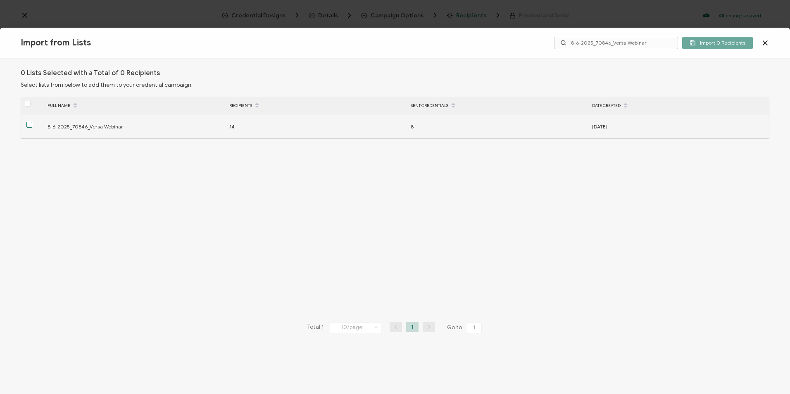
click at [31, 126] on span at bounding box center [29, 125] width 6 height 6
click at [32, 122] on input "checkbox" at bounding box center [32, 122] width 0 height 0
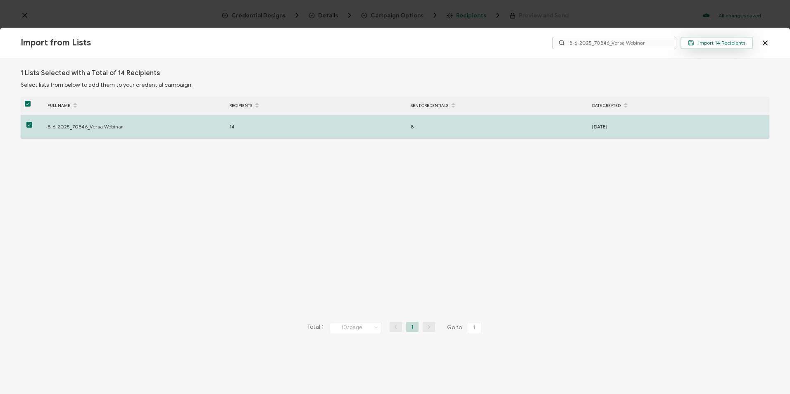
click at [714, 43] on span "Import 14 Recipients" at bounding box center [716, 43] width 57 height 6
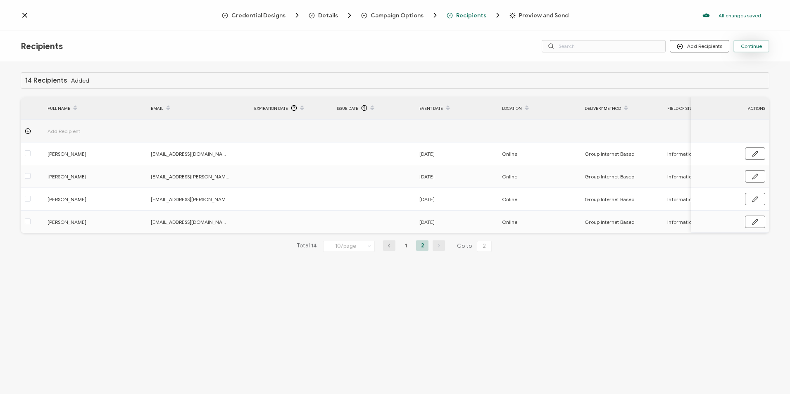
click at [751, 49] on span "Continue" at bounding box center [751, 46] width 21 height 5
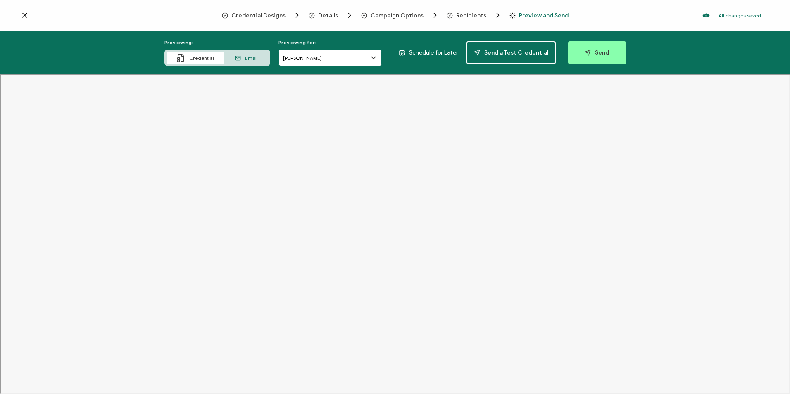
click at [344, 57] on input "[PERSON_NAME]" at bounding box center [330, 58] width 103 height 17
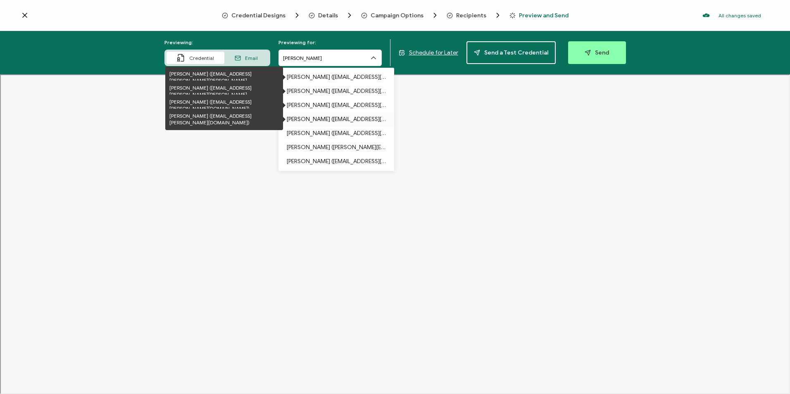
click at [339, 117] on p "[PERSON_NAME] ([EMAIL_ADDRESS][PERSON_NAME][DOMAIN_NAME])" at bounding box center [336, 119] width 99 height 14
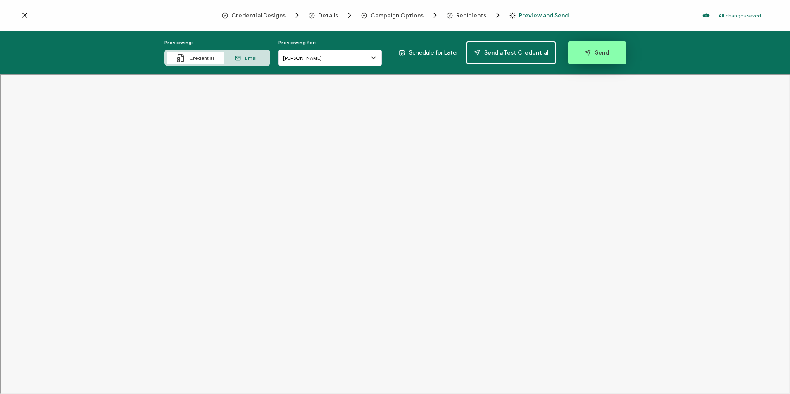
click at [609, 53] on button "Send" at bounding box center [597, 52] width 58 height 23
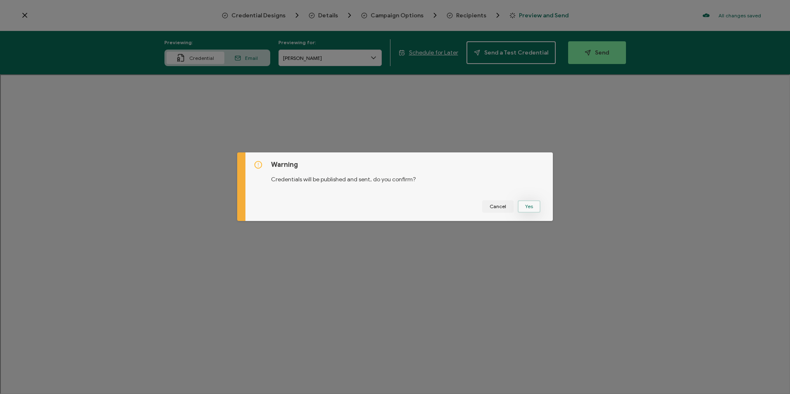
click at [525, 209] on button "Yes" at bounding box center [529, 206] width 23 height 12
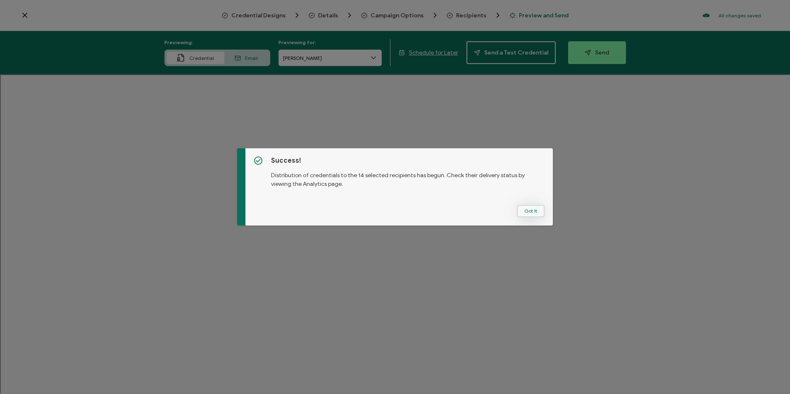
click at [526, 206] on button "Got It" at bounding box center [531, 211] width 28 height 12
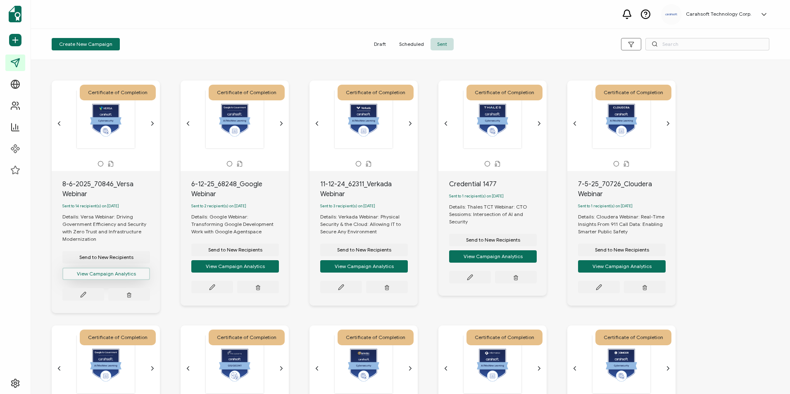
click at [102, 273] on button "View Campaign Analytics" at bounding box center [106, 274] width 88 height 12
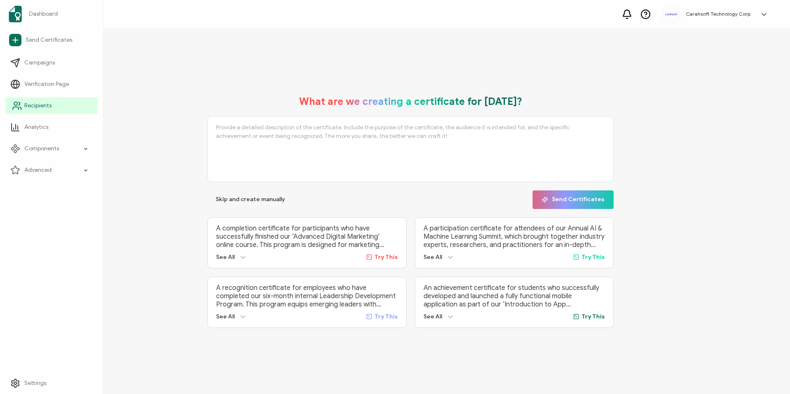
click at [11, 104] on link "Recipients" at bounding box center [51, 106] width 92 height 17
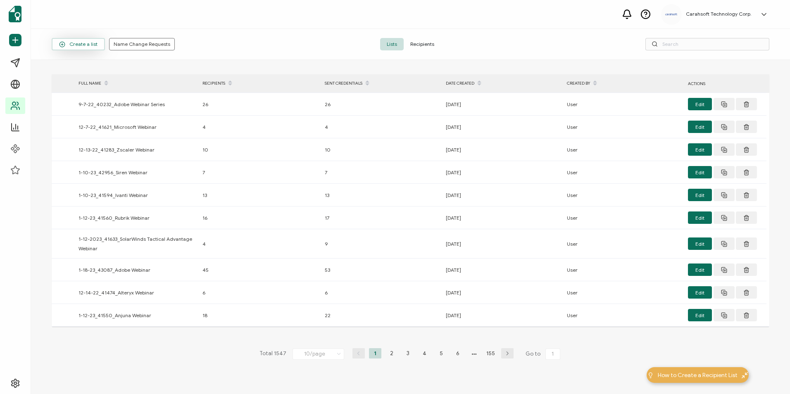
click at [85, 45] on span "Create a list" at bounding box center [78, 44] width 38 height 6
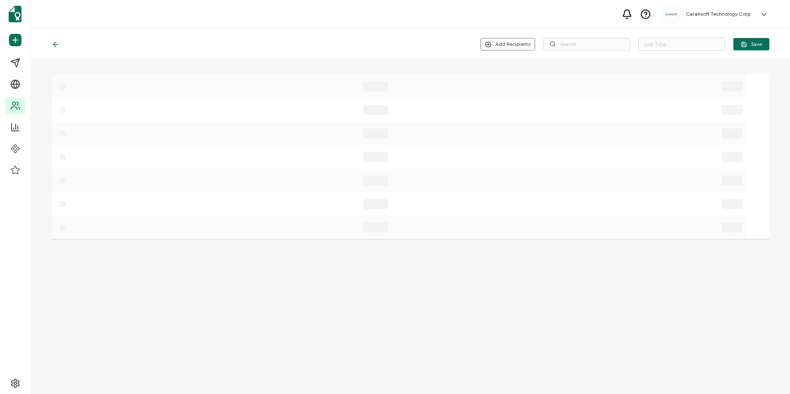
type input "List 1548"
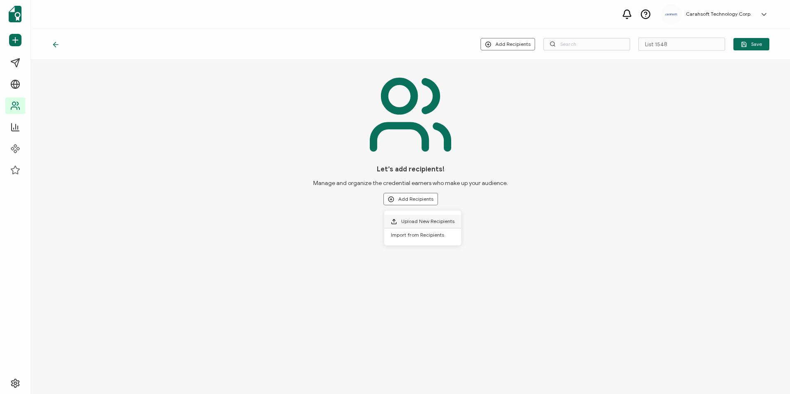
click at [422, 220] on span "Upload New Recipients" at bounding box center [427, 221] width 53 height 6
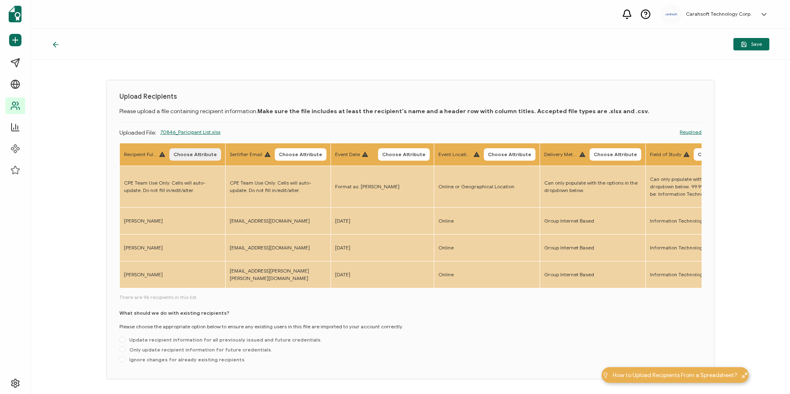
click at [202, 157] on span "Choose Attribute" at bounding box center [195, 154] width 43 height 5
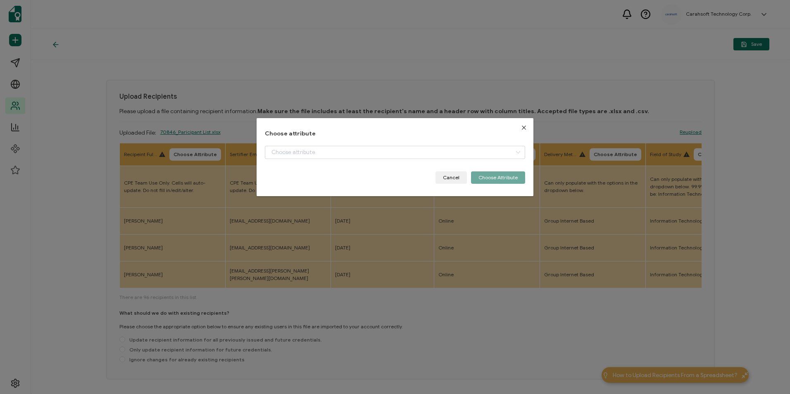
click at [384, 160] on div "+ Add New Attribute Full Name E-mail Event Date Location Delivery Method Field …" at bounding box center [395, 159] width 260 height 26
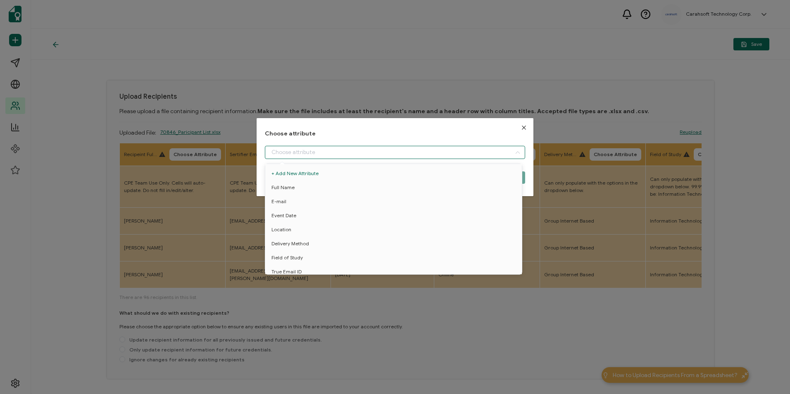
click at [372, 153] on input "dialog" at bounding box center [395, 152] width 260 height 13
click at [343, 188] on li "Full Name" at bounding box center [395, 188] width 264 height 14
type input "Full Name"
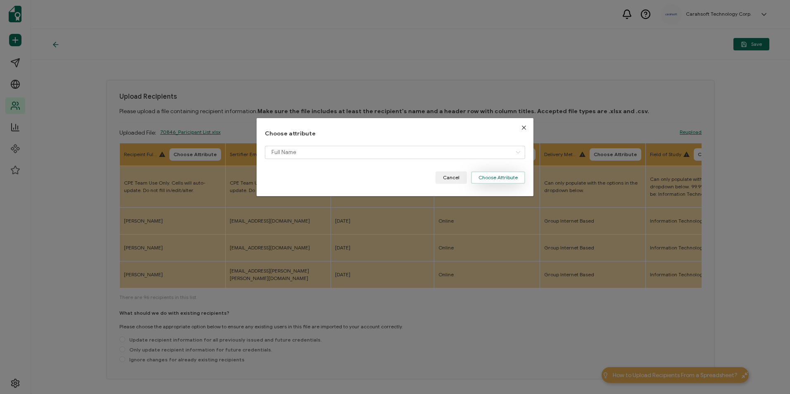
click at [489, 177] on button "Choose Attribute" at bounding box center [498, 178] width 54 height 12
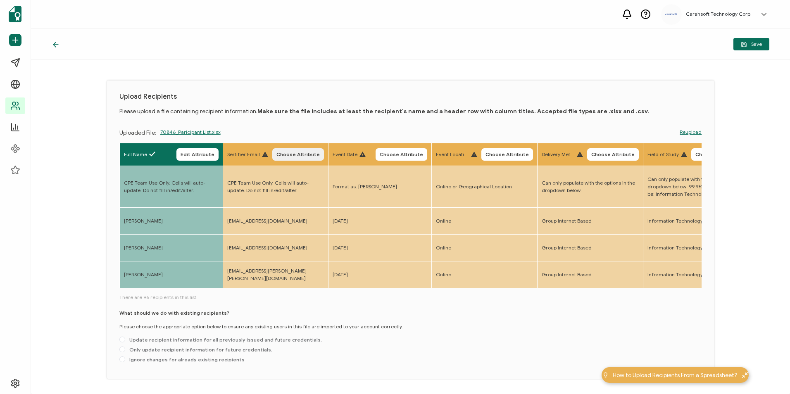
click at [294, 156] on span "Choose Attribute" at bounding box center [298, 154] width 43 height 5
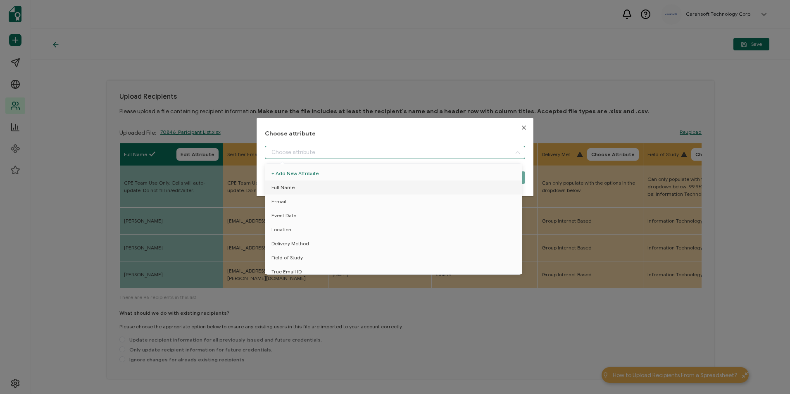
click at [311, 154] on input "dialog" at bounding box center [395, 152] width 260 height 13
click at [303, 200] on li "E-mail" at bounding box center [395, 202] width 264 height 14
type input "E-mail"
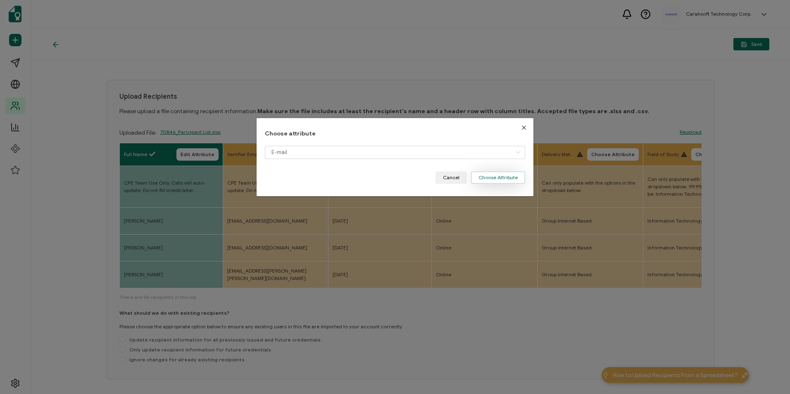
click at [495, 175] on button "Choose Attribute" at bounding box center [498, 178] width 54 height 12
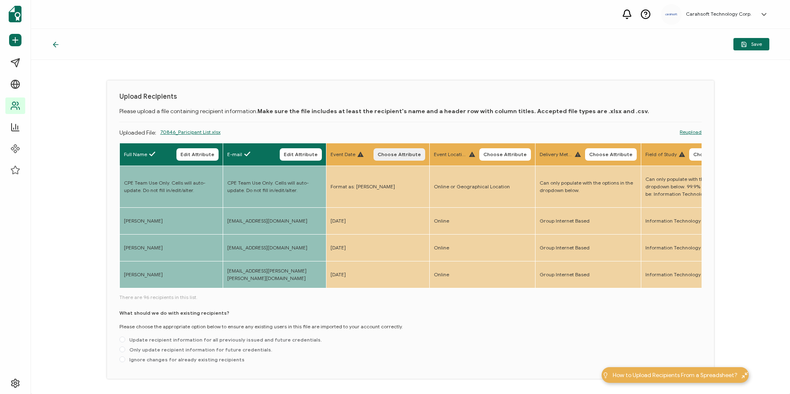
click at [404, 154] on span "Choose Attribute" at bounding box center [399, 154] width 43 height 5
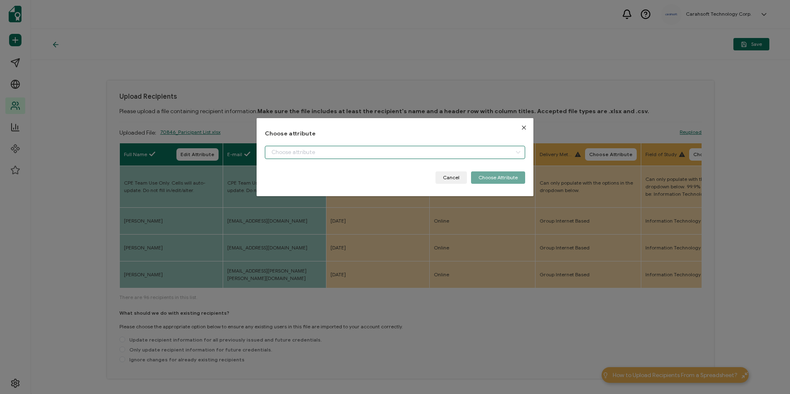
click at [432, 152] on input "dialog" at bounding box center [395, 152] width 260 height 13
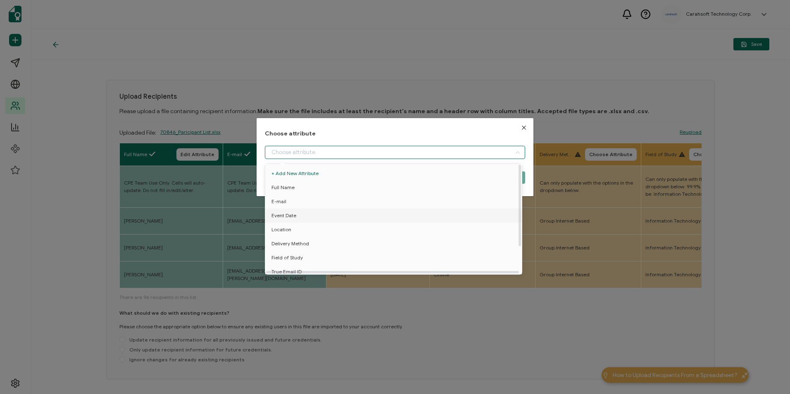
click at [353, 215] on li "Event Date" at bounding box center [395, 216] width 264 height 14
type input "Event Date"
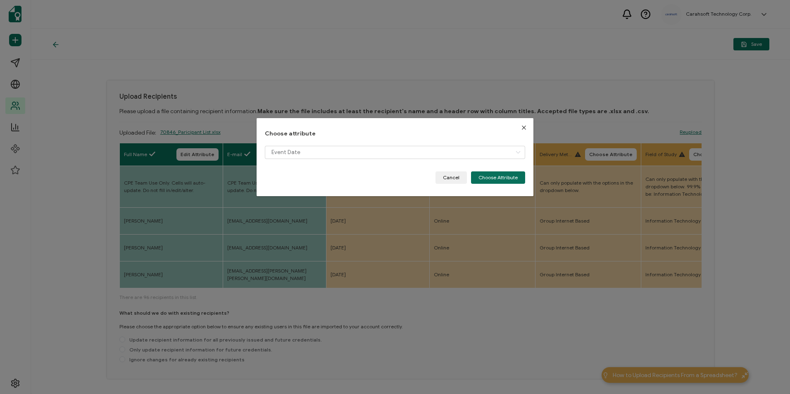
click at [521, 129] on icon "Close" at bounding box center [524, 127] width 7 height 7
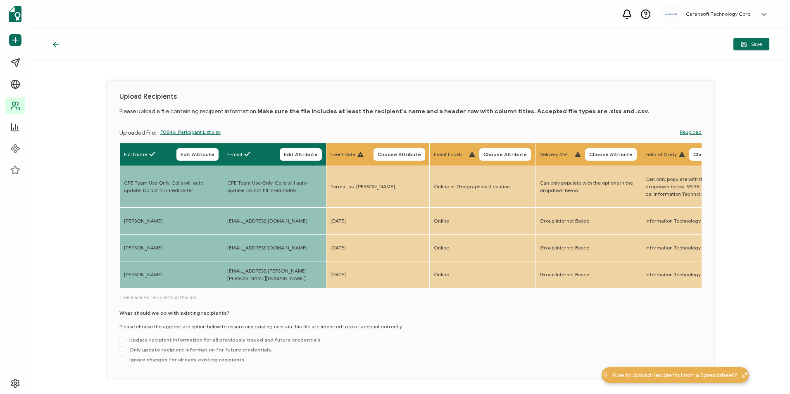
click at [55, 50] on div "Save" at bounding box center [410, 44] width 759 height 31
click at [57, 45] on icon at bounding box center [56, 45] width 8 height 8
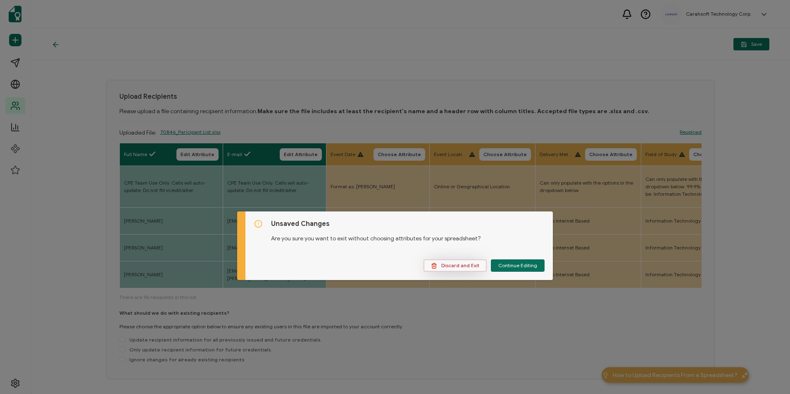
click at [459, 262] on button "Discard and Exit" at bounding box center [455, 266] width 63 height 12
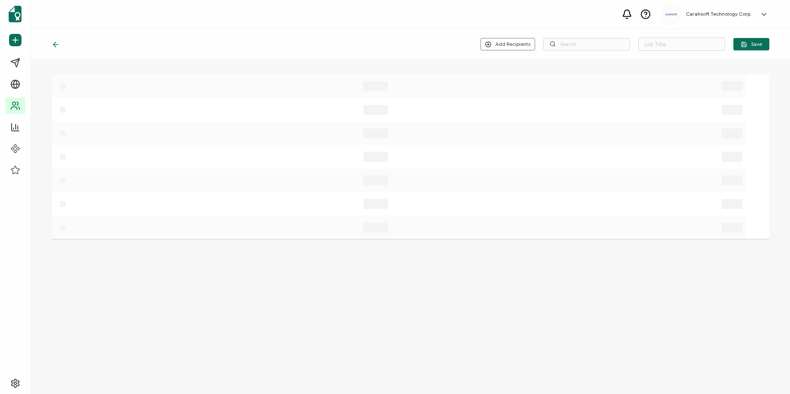
type input "List 1548"
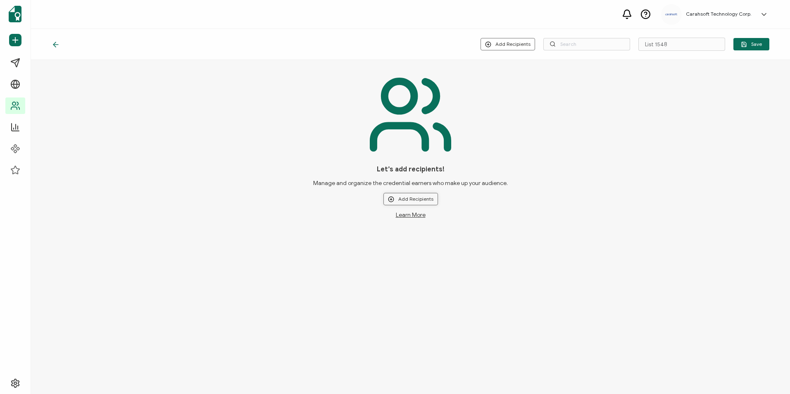
click at [396, 200] on button "Add Recipients" at bounding box center [411, 199] width 55 height 12
click at [403, 222] on span "Upload New Recipients" at bounding box center [427, 221] width 53 height 6
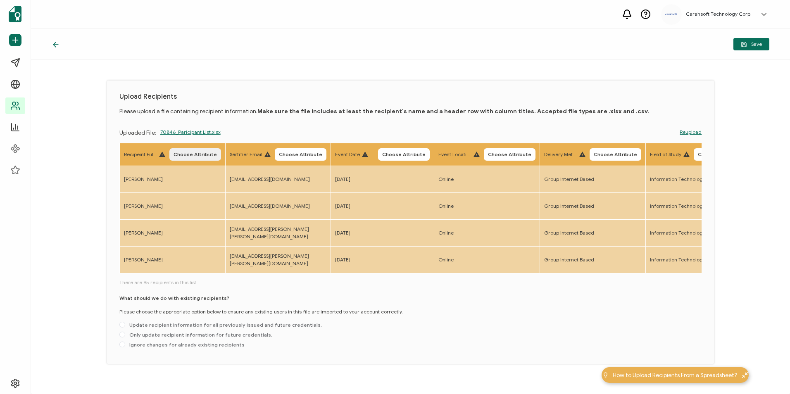
click at [212, 152] on span "Choose Attribute" at bounding box center [195, 154] width 43 height 5
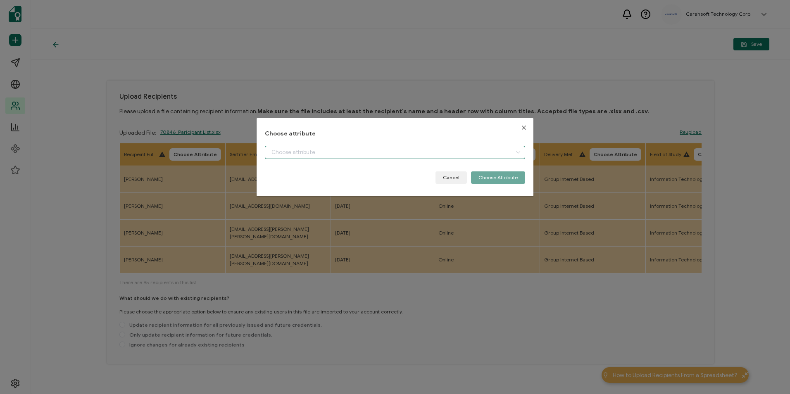
click at [334, 152] on input "dialog" at bounding box center [395, 152] width 260 height 13
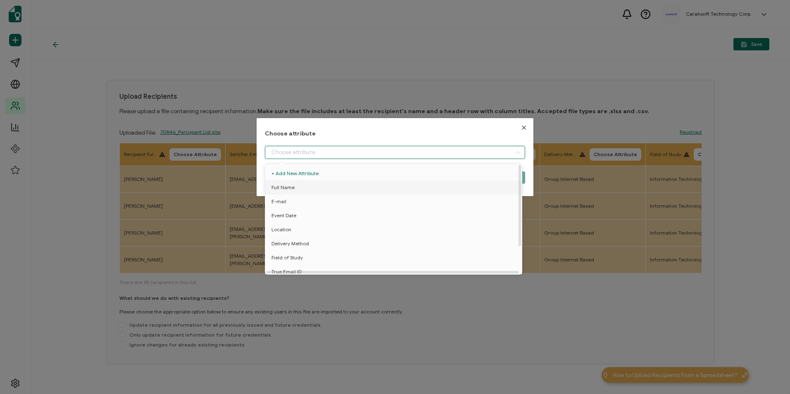
click at [321, 183] on li "Full Name" at bounding box center [395, 188] width 264 height 14
type input "Full Name"
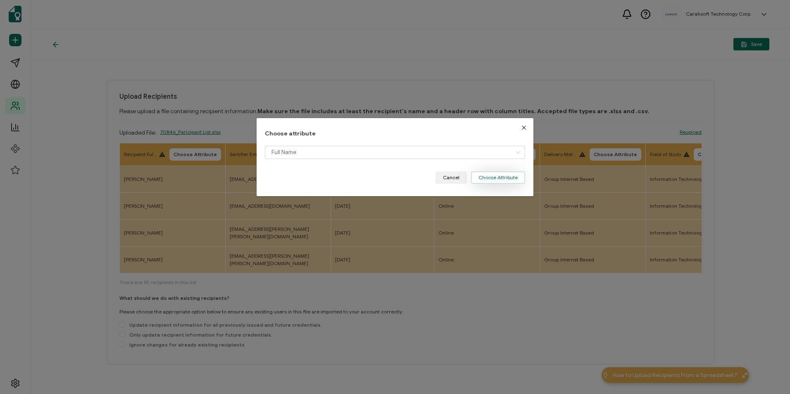
click at [499, 182] on button "Choose Attribute" at bounding box center [498, 178] width 54 height 12
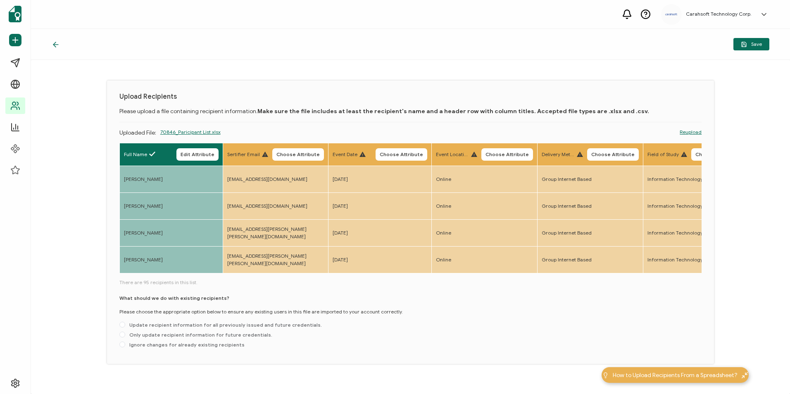
click at [303, 152] on span "Choose Attribute" at bounding box center [298, 154] width 43 height 5
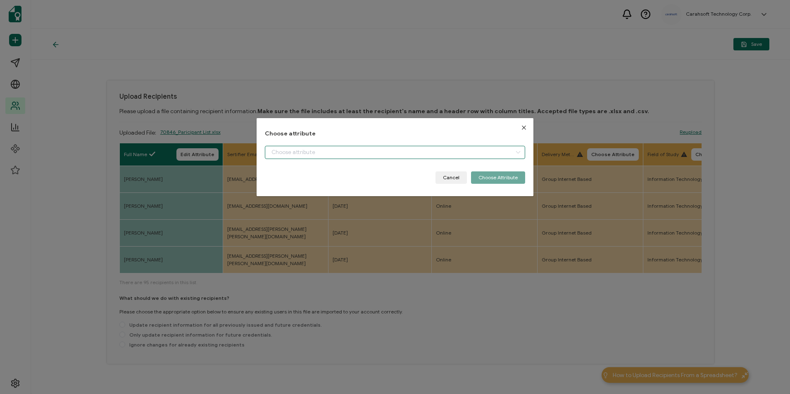
click at [334, 154] on input "dialog" at bounding box center [395, 152] width 260 height 13
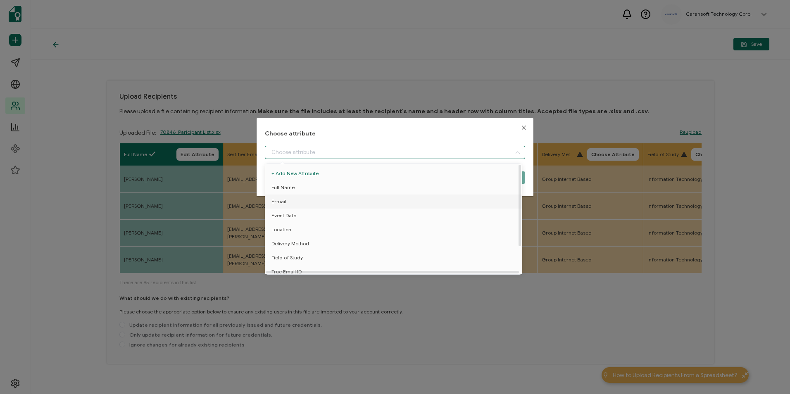
click at [318, 201] on li "E-mail" at bounding box center [395, 202] width 264 height 14
type input "E-mail"
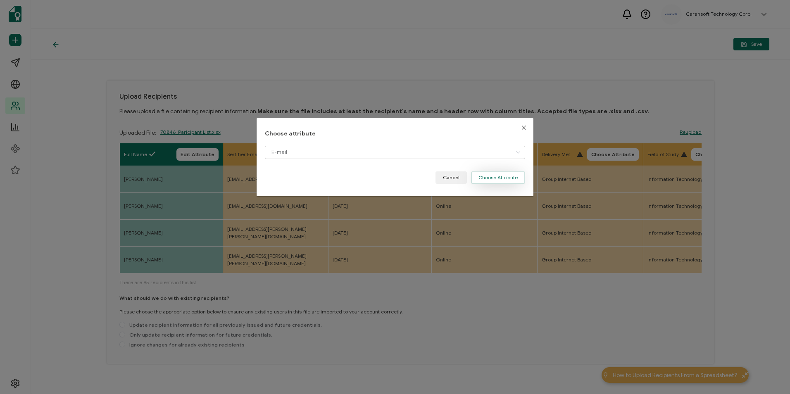
click at [522, 181] on button "Choose Attribute" at bounding box center [498, 178] width 54 height 12
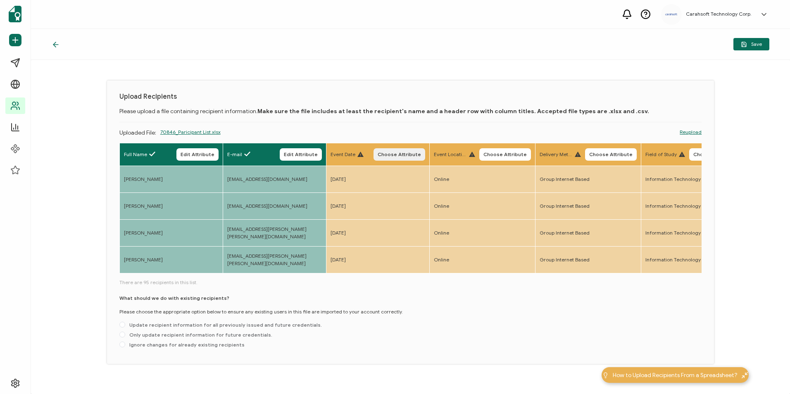
click at [402, 155] on span "Choose Attribute" at bounding box center [399, 154] width 43 height 5
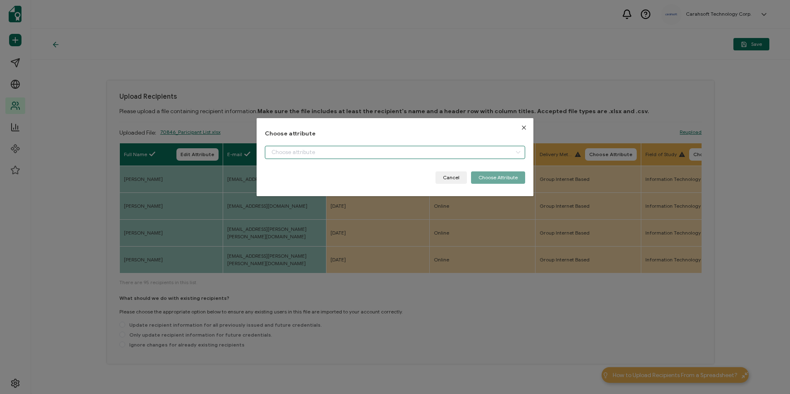
click at [377, 158] on input "dialog" at bounding box center [395, 152] width 260 height 13
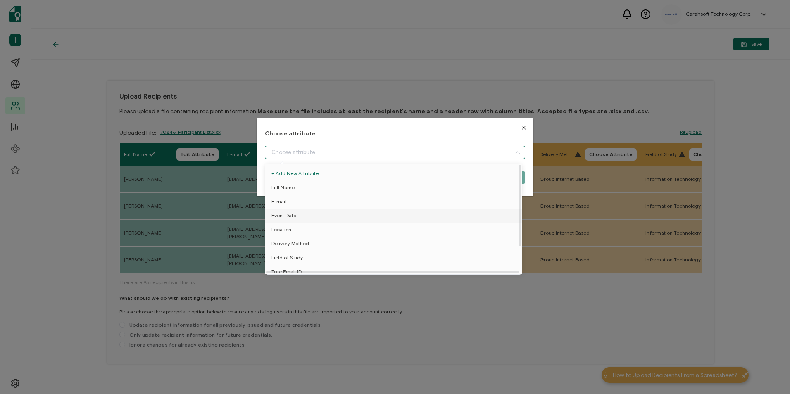
click at [341, 215] on li "Event Date" at bounding box center [395, 216] width 264 height 14
type input "Event Date"
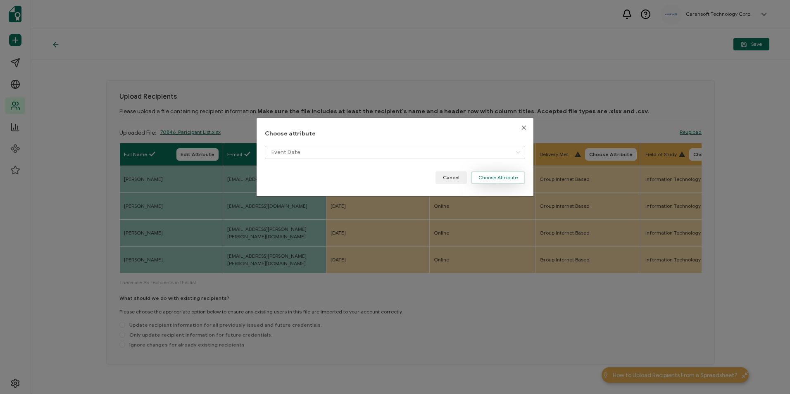
click at [491, 180] on button "Choose Attribute" at bounding box center [498, 178] width 54 height 12
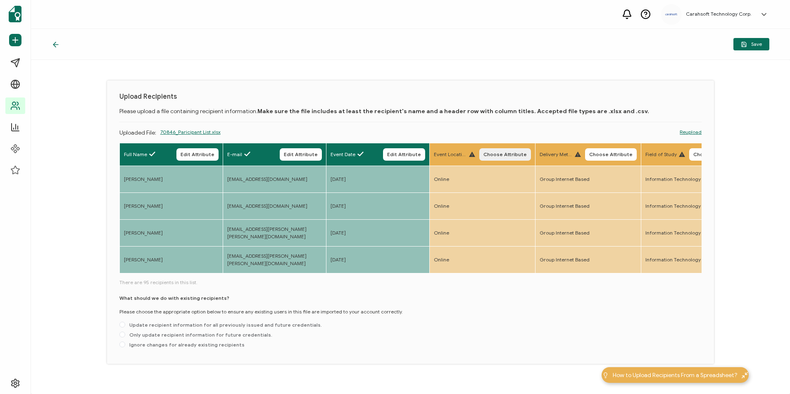
click at [504, 157] on span "Choose Attribute" at bounding box center [505, 154] width 43 height 5
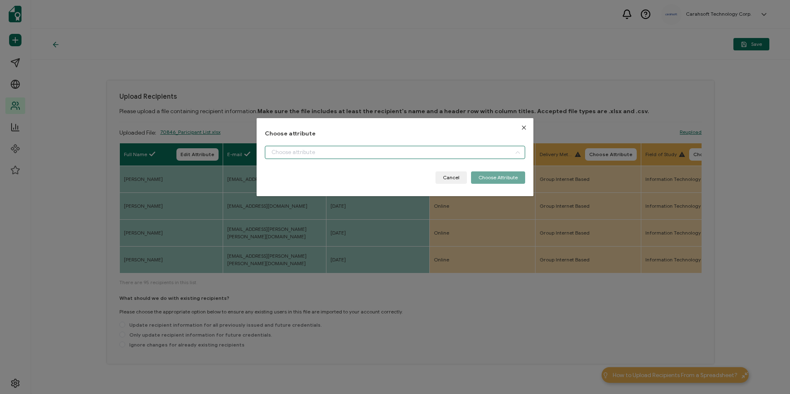
click at [484, 153] on input "dialog" at bounding box center [395, 152] width 260 height 13
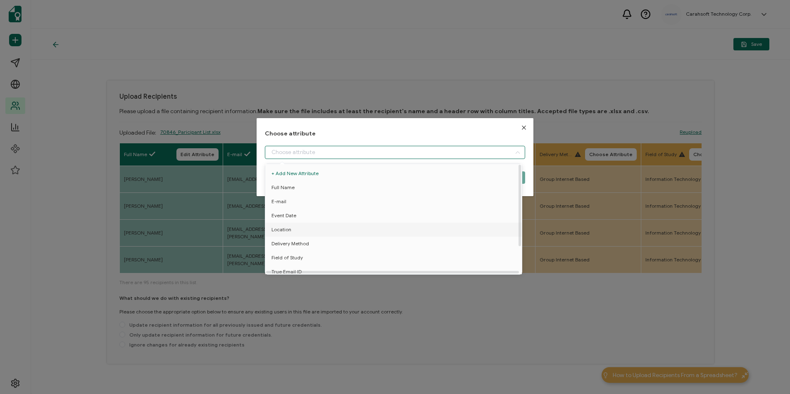
click at [366, 228] on li "Location" at bounding box center [395, 230] width 264 height 14
type input "Location"
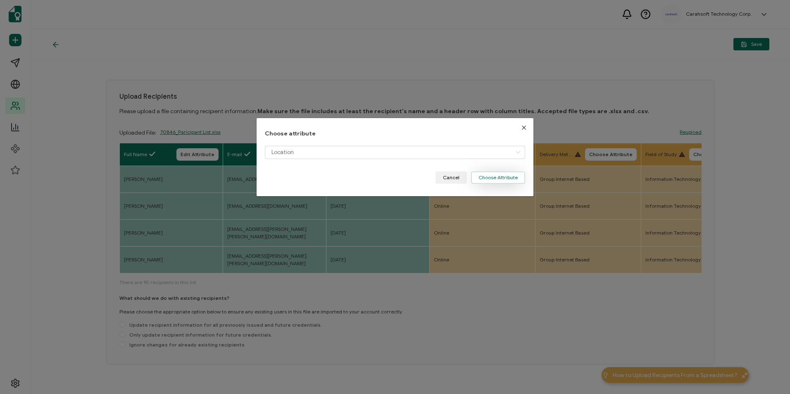
click at [501, 181] on button "Choose Attribute" at bounding box center [498, 178] width 54 height 12
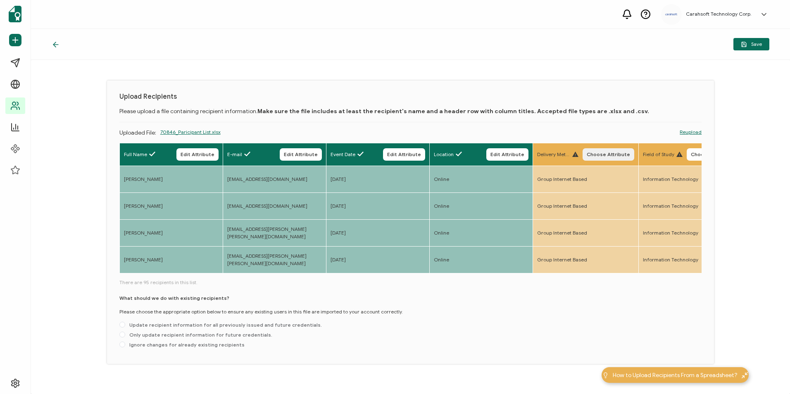
click at [622, 150] on button "Choose Attribute" at bounding box center [609, 154] width 52 height 12
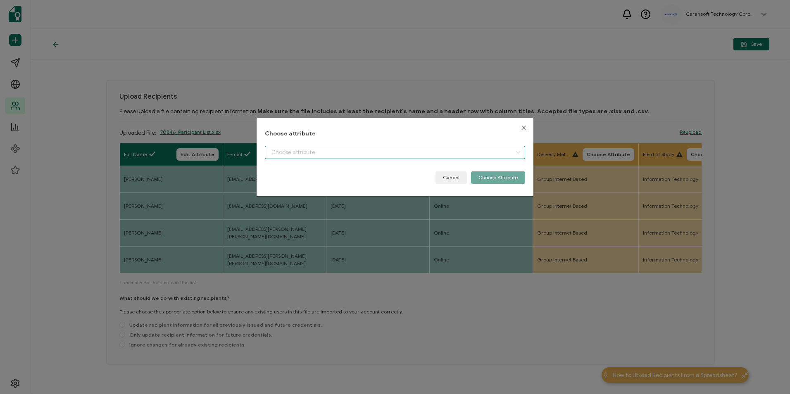
drag, startPoint x: 486, startPoint y: 149, endPoint x: 485, endPoint y: 153, distance: 4.2
click at [485, 150] on input "dialog" at bounding box center [395, 152] width 260 height 13
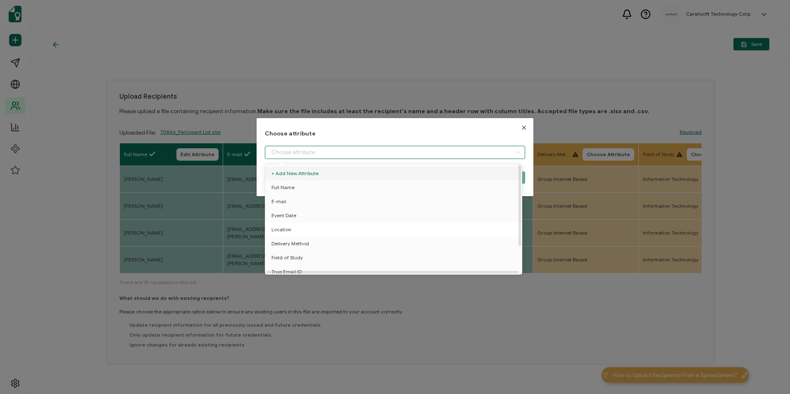
click at [393, 236] on li "Location" at bounding box center [395, 230] width 264 height 14
click at [378, 242] on li "Delivery Method" at bounding box center [395, 244] width 264 height 14
type input "Delivery Method"
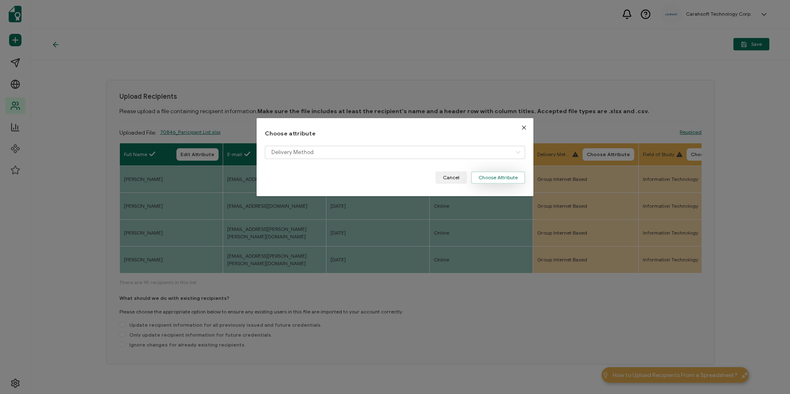
click at [510, 172] on button "Choose Attribute" at bounding box center [498, 178] width 54 height 12
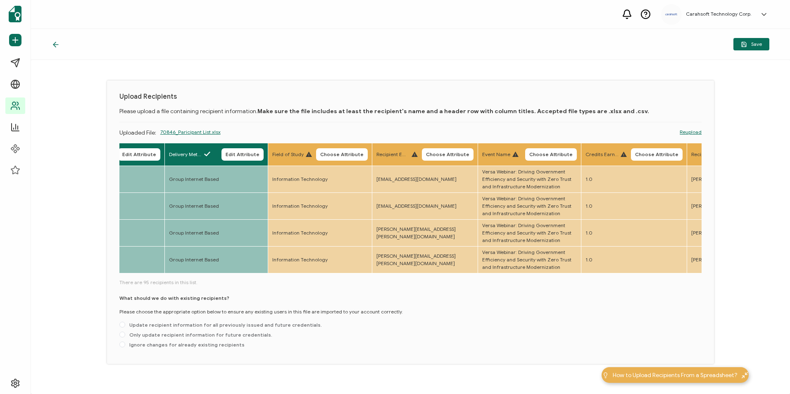
scroll to position [0, 466]
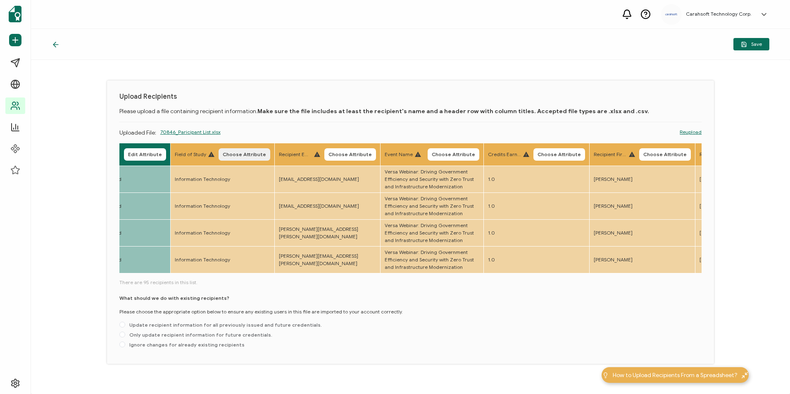
click at [249, 155] on span "Choose Attribute" at bounding box center [244, 154] width 43 height 5
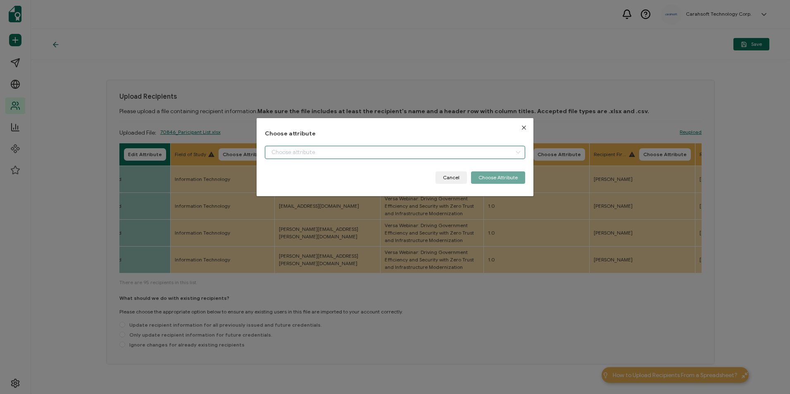
click at [310, 151] on input "dialog" at bounding box center [395, 152] width 260 height 13
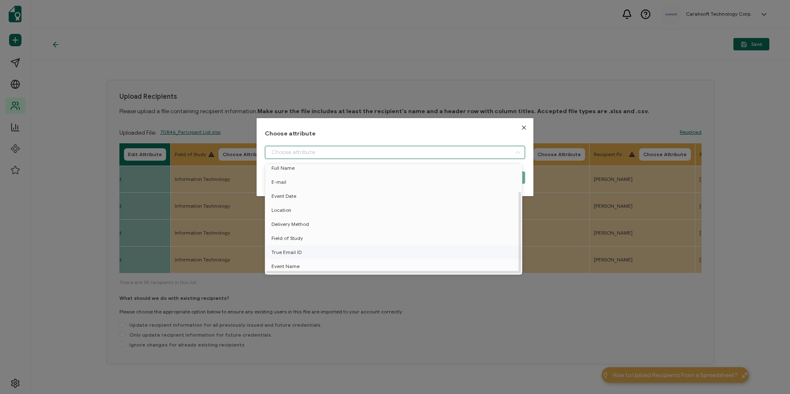
scroll to position [36, 0]
click at [309, 219] on li "Field of Study" at bounding box center [395, 226] width 264 height 14
type input "Field of Study"
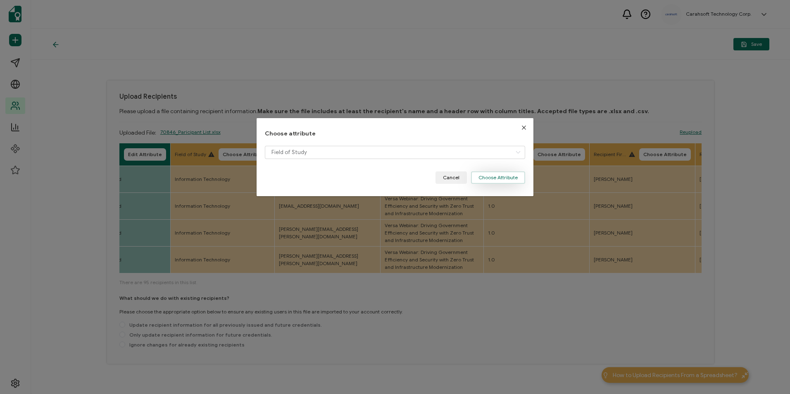
click at [481, 180] on button "Choose Attribute" at bounding box center [498, 178] width 54 height 12
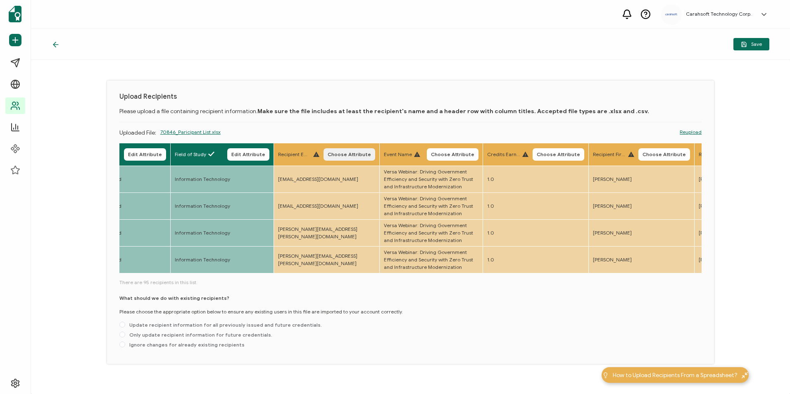
click at [353, 152] on span "Choose Attribute" at bounding box center [349, 154] width 43 height 5
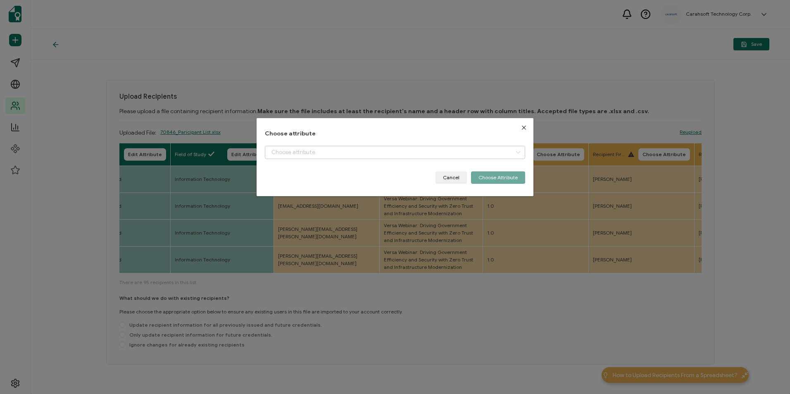
drag, startPoint x: 315, startPoint y: 145, endPoint x: 315, endPoint y: 157, distance: 12.4
click at [315, 146] on div "Choose attribute Cancel Choose Attribute" at bounding box center [395, 157] width 260 height 53
click at [315, 159] on input "dialog" at bounding box center [395, 152] width 260 height 13
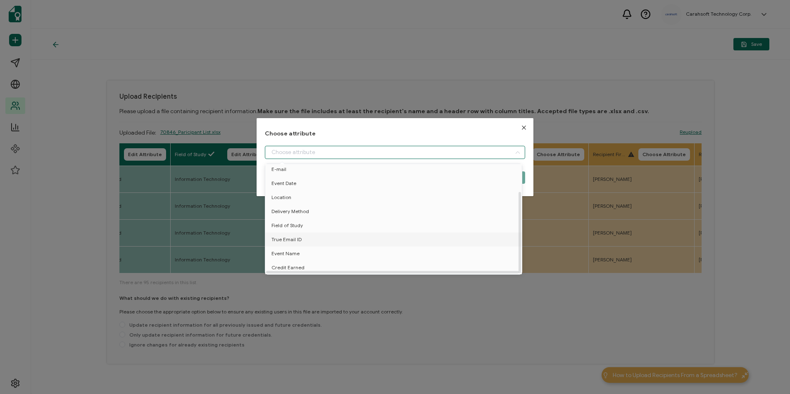
click at [322, 233] on li "True Email ID" at bounding box center [395, 240] width 264 height 14
type input "True Email ID"
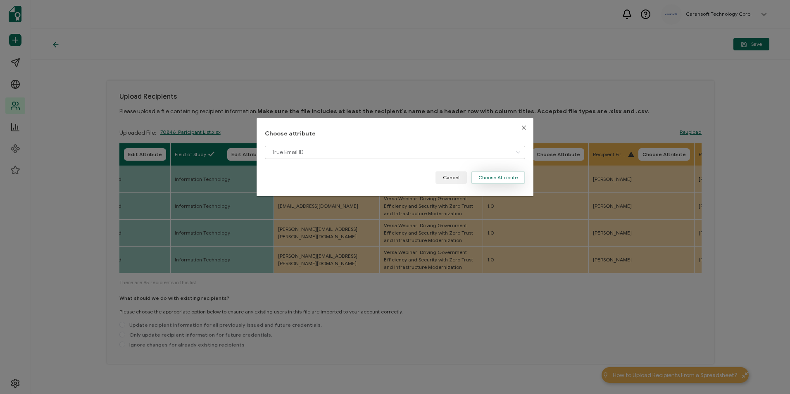
click at [487, 182] on button "Choose Attribute" at bounding box center [498, 178] width 54 height 12
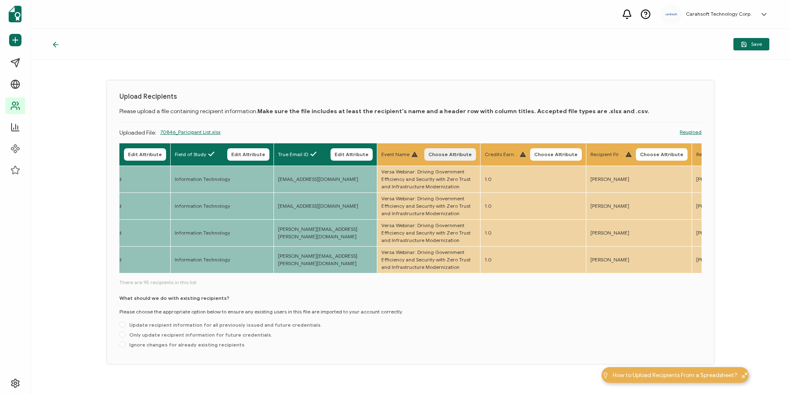
click at [451, 155] on span "Choose Attribute" at bounding box center [450, 154] width 43 height 5
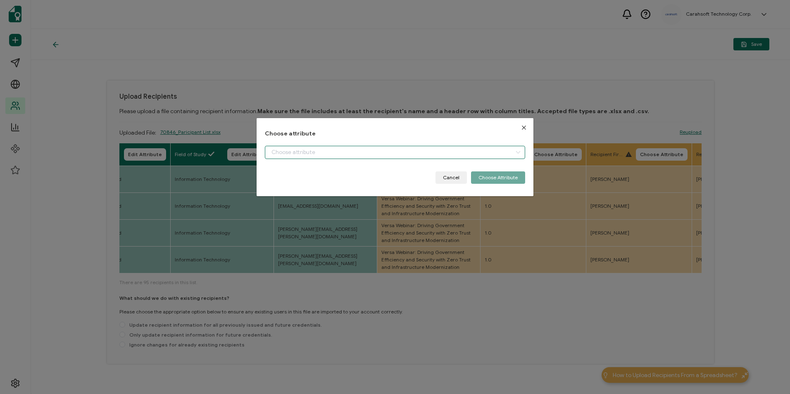
click at [370, 153] on input "dialog" at bounding box center [395, 152] width 260 height 13
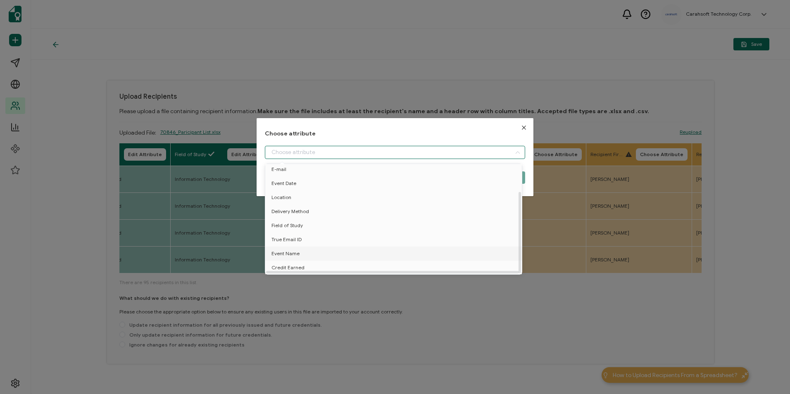
click at [325, 249] on li "Event Name" at bounding box center [395, 254] width 264 height 14
type input "Event Name"
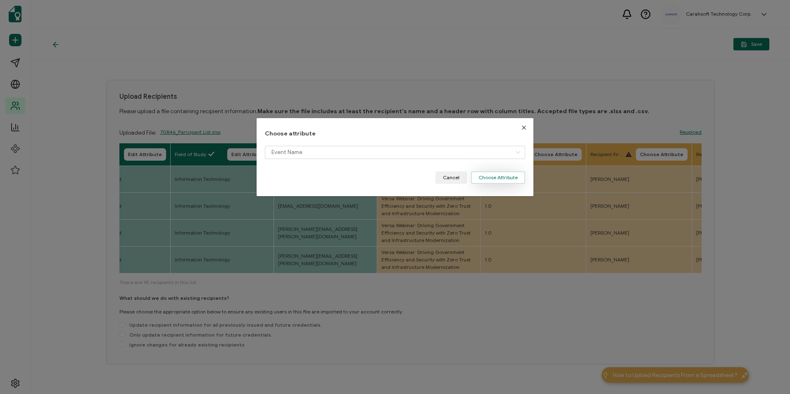
click at [487, 180] on button "Choose Attribute" at bounding box center [498, 178] width 54 height 12
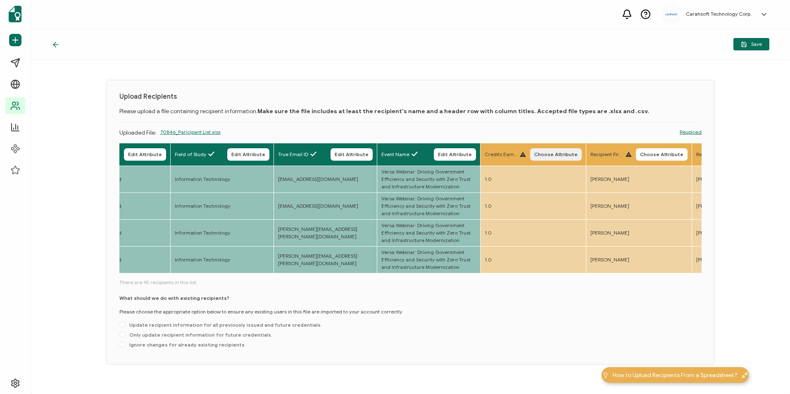
click at [547, 158] on button "Choose Attribute" at bounding box center [556, 154] width 52 height 12
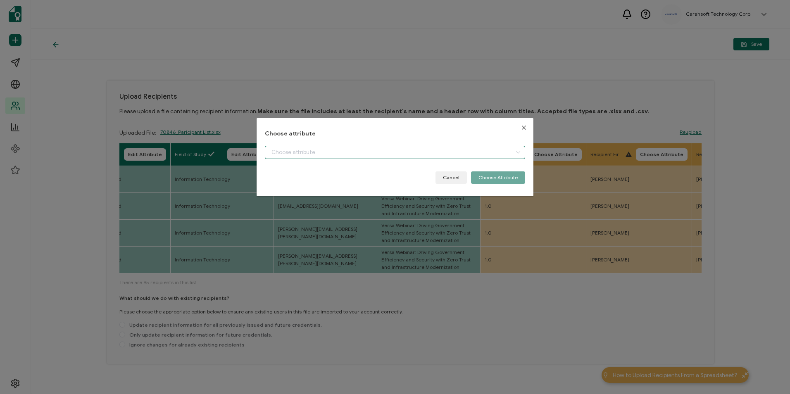
click at [435, 152] on input "dialog" at bounding box center [395, 152] width 260 height 13
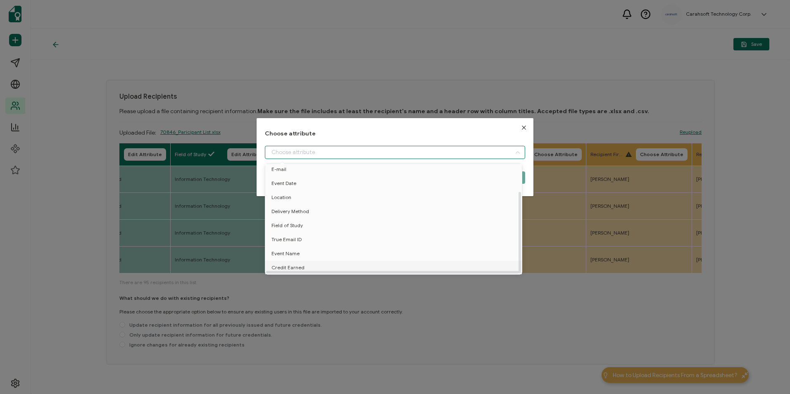
click at [336, 263] on li "Credit Earned" at bounding box center [395, 268] width 264 height 14
type input "Credit Earned"
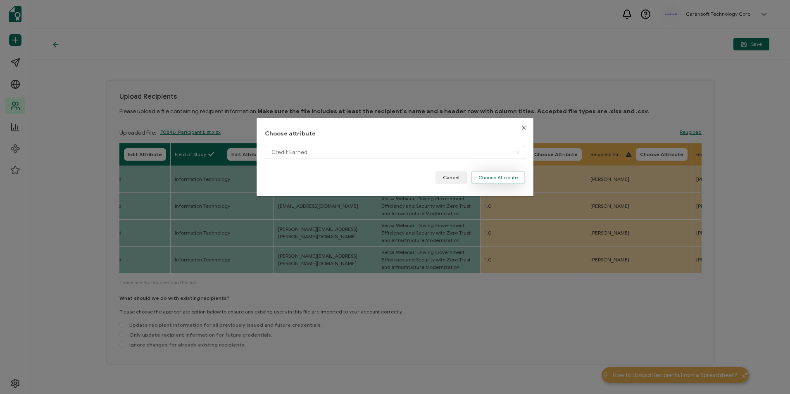
click at [483, 182] on button "Choose Attribute" at bounding box center [498, 178] width 54 height 12
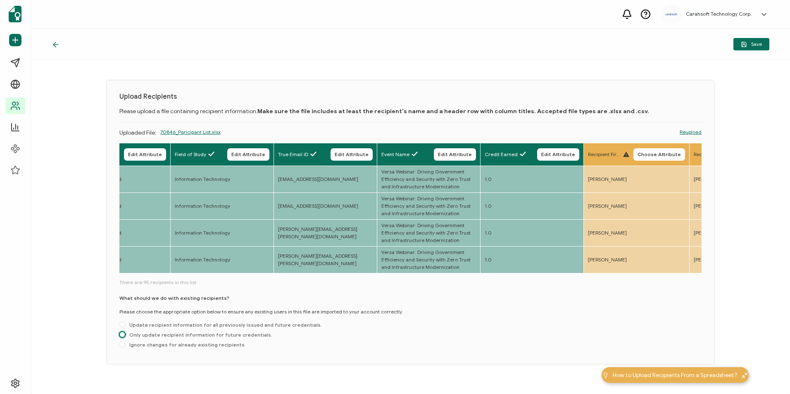
click at [123, 336] on span at bounding box center [122, 335] width 6 height 6
click at [123, 336] on input "Only update recipient information for future credentials." at bounding box center [122, 335] width 6 height 7
radio input "true"
click at [759, 44] on span "Save" at bounding box center [751, 44] width 21 height 6
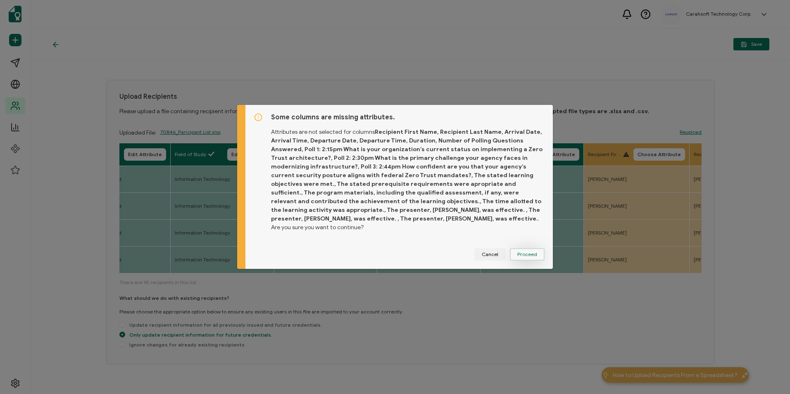
click at [520, 252] on span "Proceed" at bounding box center [528, 254] width 20 height 5
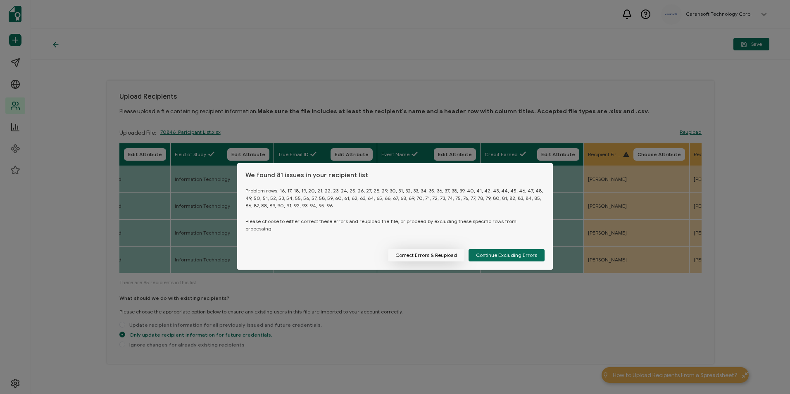
click at [440, 255] on button "Correct Errors & Reupload" at bounding box center [426, 255] width 76 height 12
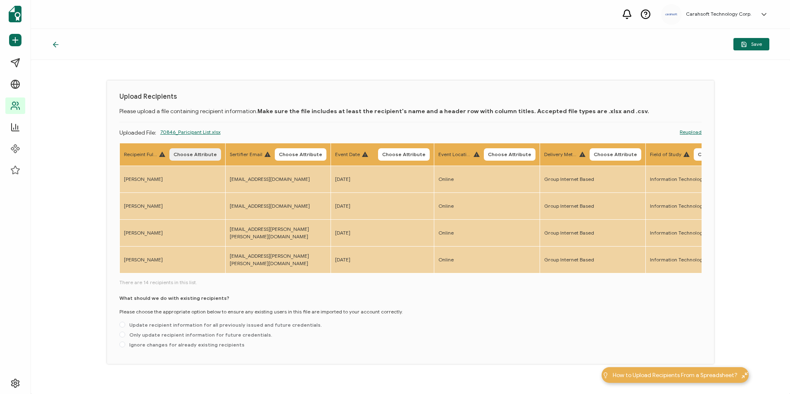
click at [201, 150] on button "Choose Attribute" at bounding box center [195, 154] width 52 height 12
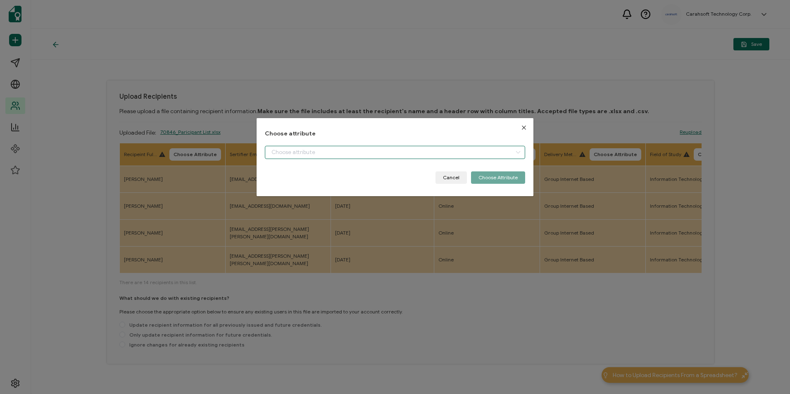
click at [320, 154] on input "dialog" at bounding box center [395, 152] width 260 height 13
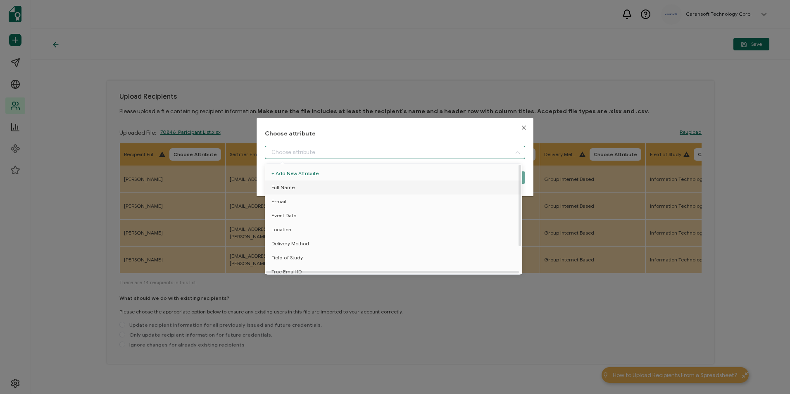
click at [296, 185] on li "Full Name" at bounding box center [395, 188] width 264 height 14
type input "Full Name"
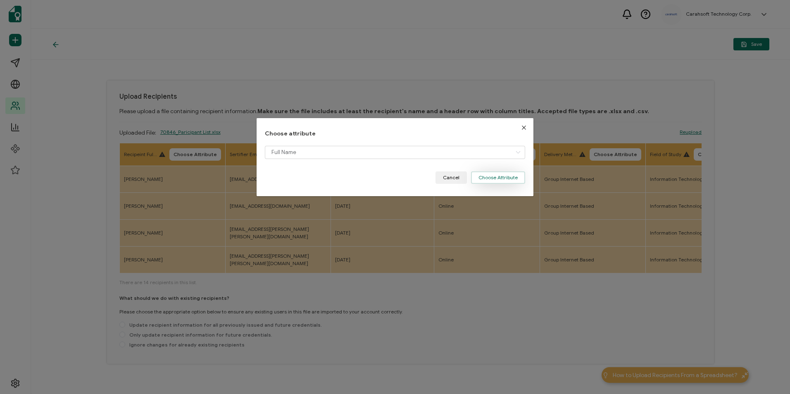
click at [471, 178] on button "Choose Attribute" at bounding box center [498, 178] width 54 height 12
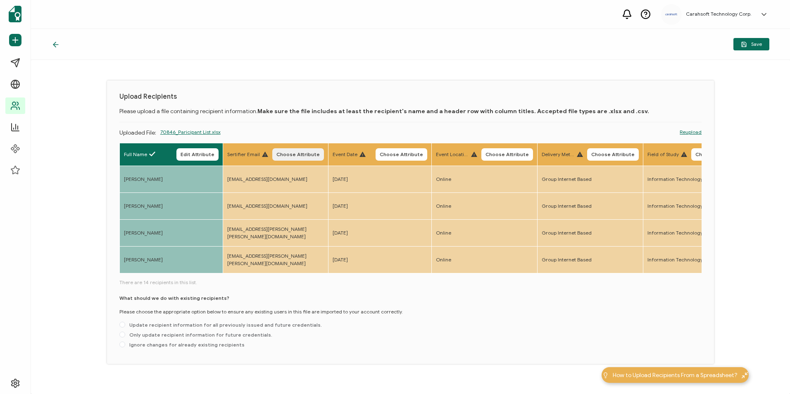
click at [309, 159] on button "Choose Attribute" at bounding box center [298, 154] width 52 height 12
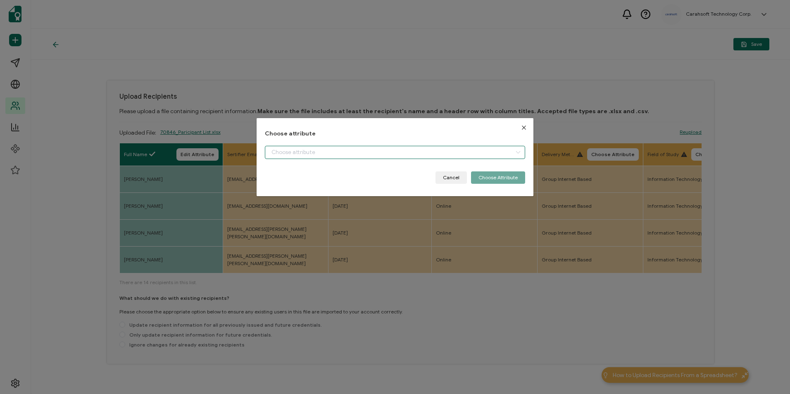
click at [343, 155] on input "dialog" at bounding box center [395, 152] width 260 height 13
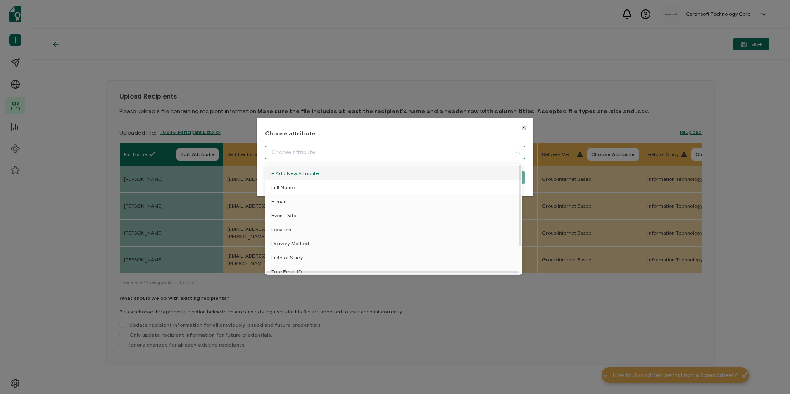
click at [330, 193] on li "Full Name" at bounding box center [395, 188] width 264 height 14
click at [315, 203] on li "E-mail" at bounding box center [395, 202] width 264 height 14
type input "E-mail"
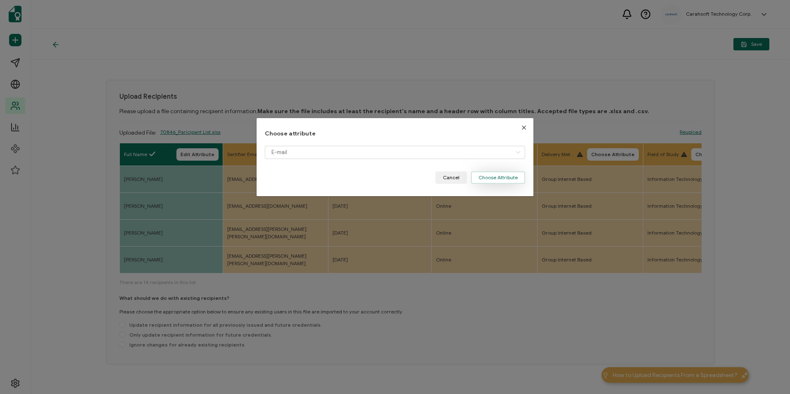
click at [493, 180] on button "Choose Attribute" at bounding box center [498, 178] width 54 height 12
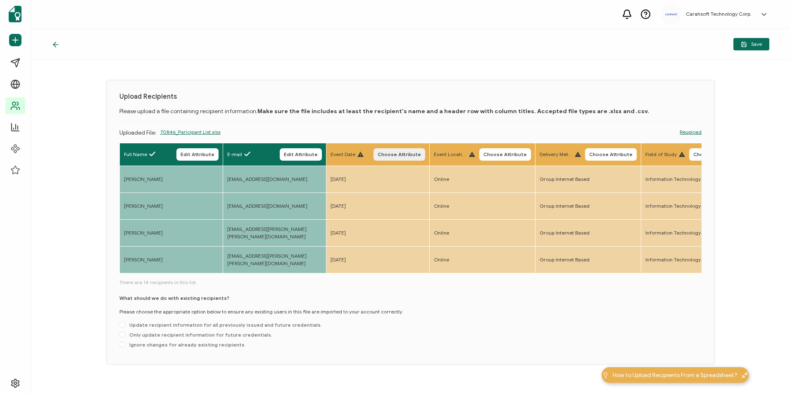
click at [391, 154] on span "Choose Attribute" at bounding box center [399, 154] width 43 height 5
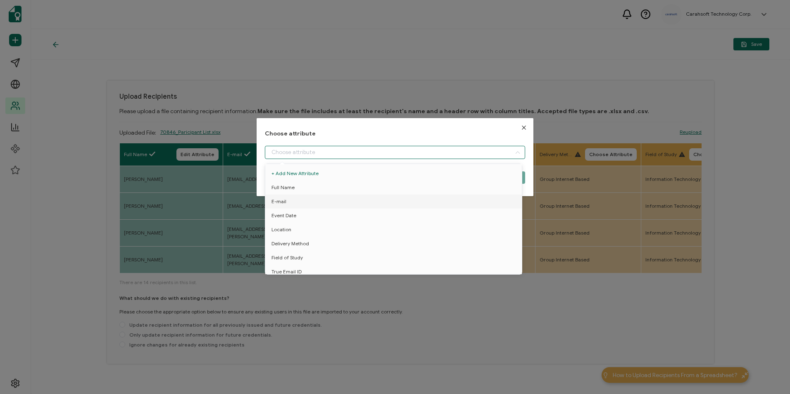
click at [364, 149] on input "dialog" at bounding box center [395, 152] width 260 height 13
click at [343, 210] on li "Event Date" at bounding box center [395, 216] width 264 height 14
type input "Event Date"
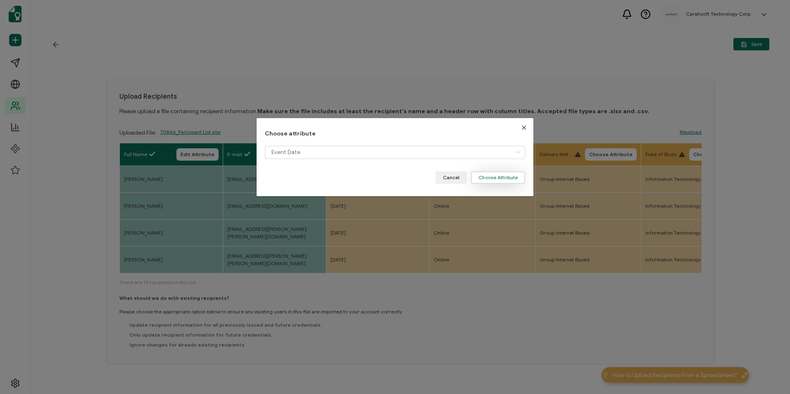
click at [492, 179] on button "Choose Attribute" at bounding box center [498, 178] width 54 height 12
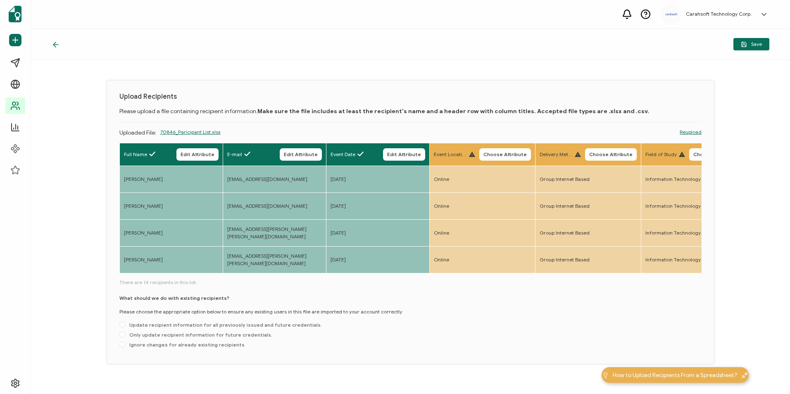
click at [489, 153] on span "Choose Attribute" at bounding box center [505, 154] width 43 height 5
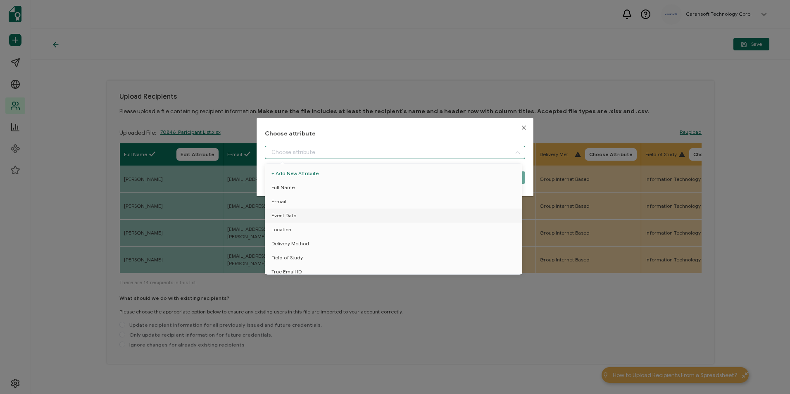
click at [407, 153] on input "dialog" at bounding box center [395, 152] width 260 height 13
click at [363, 226] on li "Location" at bounding box center [395, 230] width 264 height 14
type input "Location"
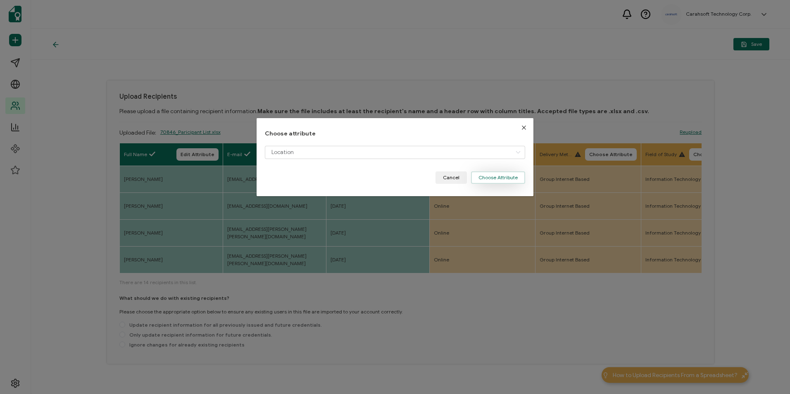
click at [507, 173] on button "Choose Attribute" at bounding box center [498, 178] width 54 height 12
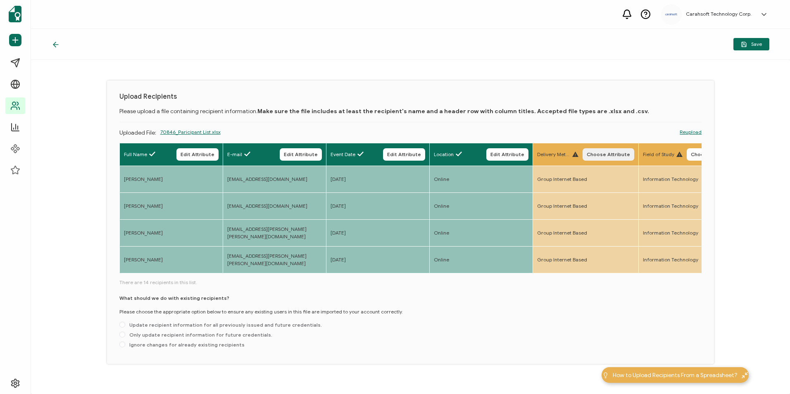
click at [601, 152] on span "Choose Attribute" at bounding box center [608, 154] width 43 height 5
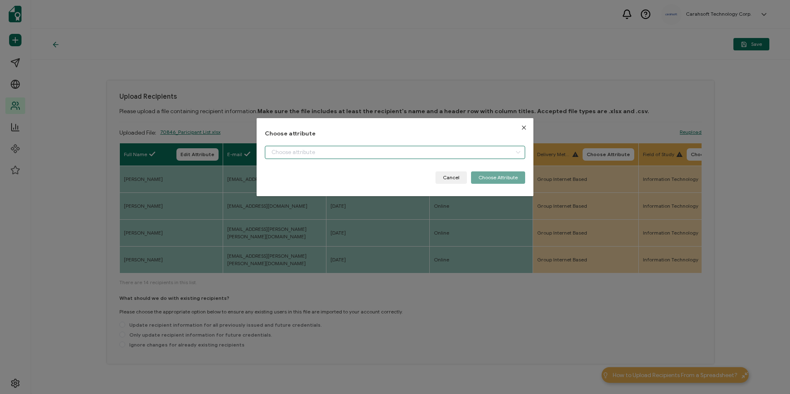
drag, startPoint x: 329, startPoint y: 149, endPoint x: 330, endPoint y: 155, distance: 6.7
click at [329, 149] on input "dialog" at bounding box center [395, 152] width 260 height 13
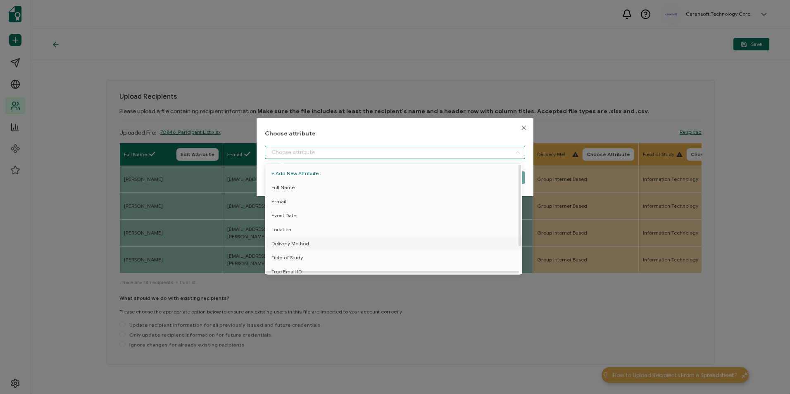
click at [320, 240] on li "Delivery Method" at bounding box center [395, 244] width 264 height 14
type input "Delivery Method"
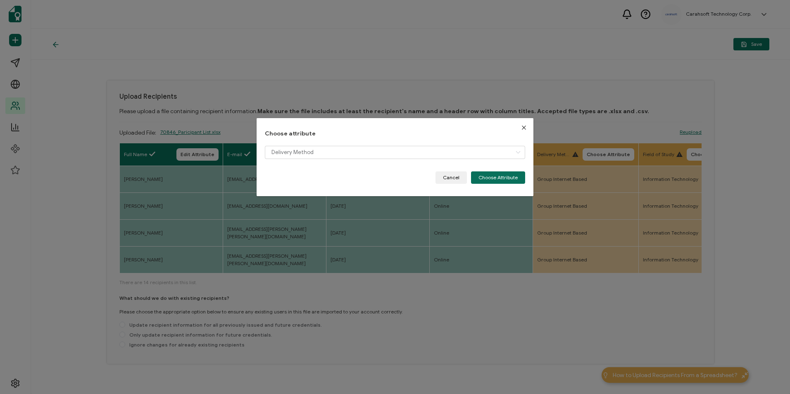
click at [496, 184] on div "Choose attribute Delivery Method Cancel Choose Attribute" at bounding box center [395, 157] width 277 height 78
click at [511, 177] on button "Choose Attribute" at bounding box center [498, 178] width 54 height 12
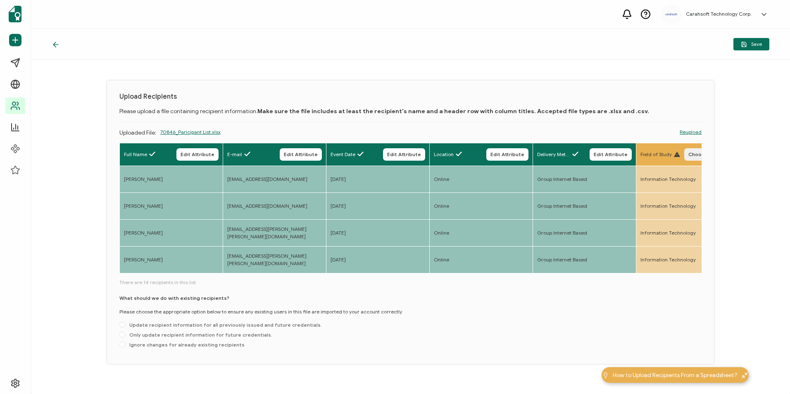
click at [695, 155] on span "Choose Attribute" at bounding box center [710, 154] width 43 height 5
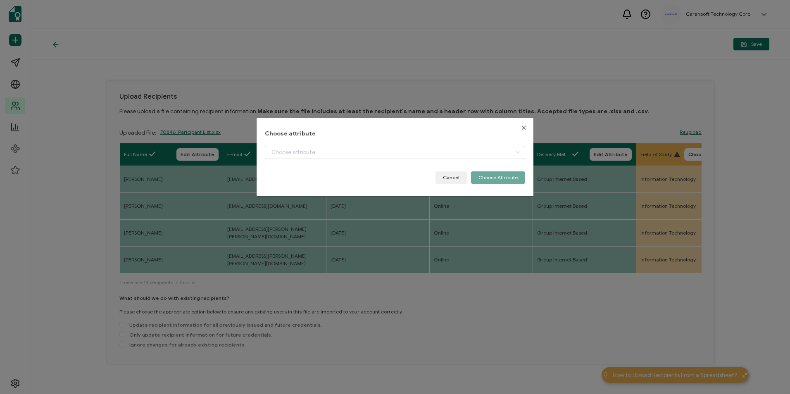
click at [480, 160] on div "dialog" at bounding box center [395, 159] width 260 height 26
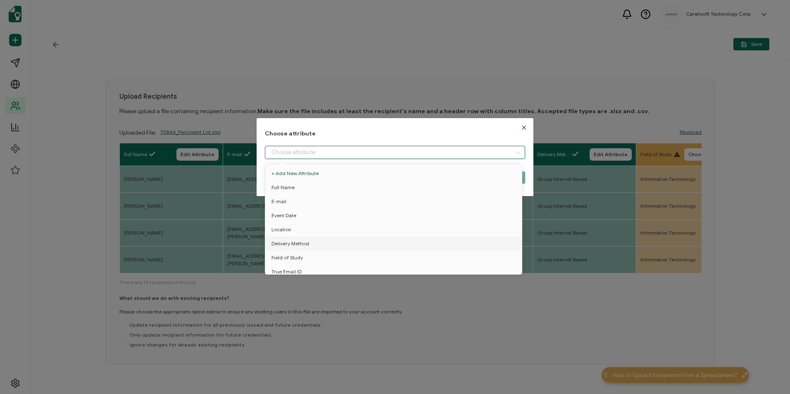
click at [477, 157] on input "dialog" at bounding box center [395, 152] width 260 height 13
click at [348, 253] on li "Field of Study" at bounding box center [395, 258] width 264 height 14
type input "Field of Study"
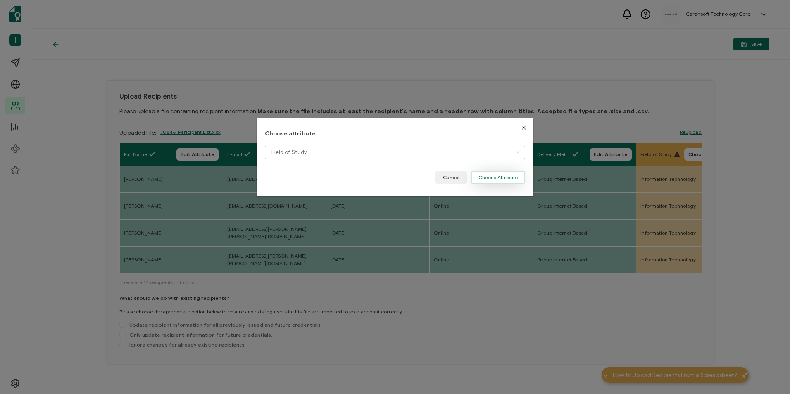
click at [496, 182] on button "Choose Attribute" at bounding box center [498, 178] width 54 height 12
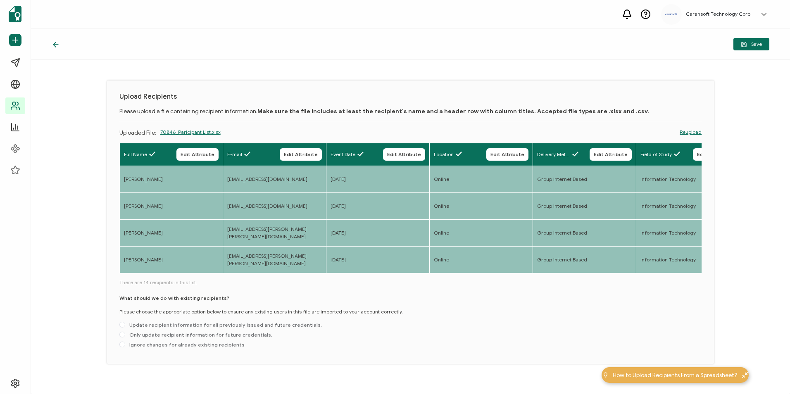
drag, startPoint x: 228, startPoint y: 274, endPoint x: 283, endPoint y: 275, distance: 55.0
click at [283, 275] on div "Full Name Edit Attribute E-mail Edit Attribute Event Date Edit Attribute Locati…" at bounding box center [410, 209] width 583 height 132
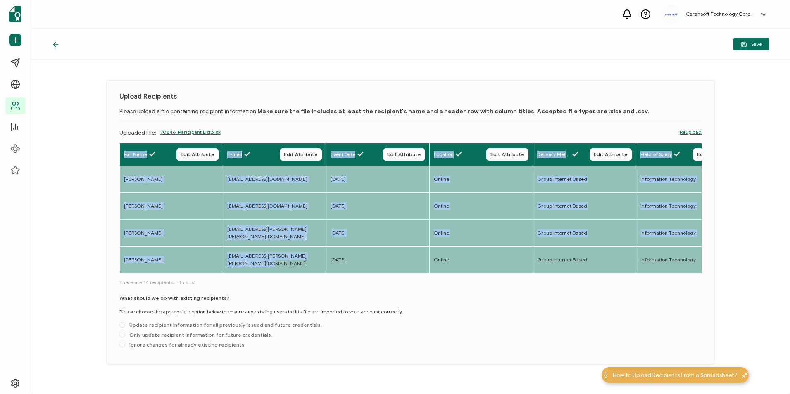
drag, startPoint x: 226, startPoint y: 274, endPoint x: 251, endPoint y: 273, distance: 25.2
click at [251, 273] on div "Full Name Edit Attribute E-mail Edit Attribute Event Date Edit Attribute Locati…" at bounding box center [410, 209] width 583 height 132
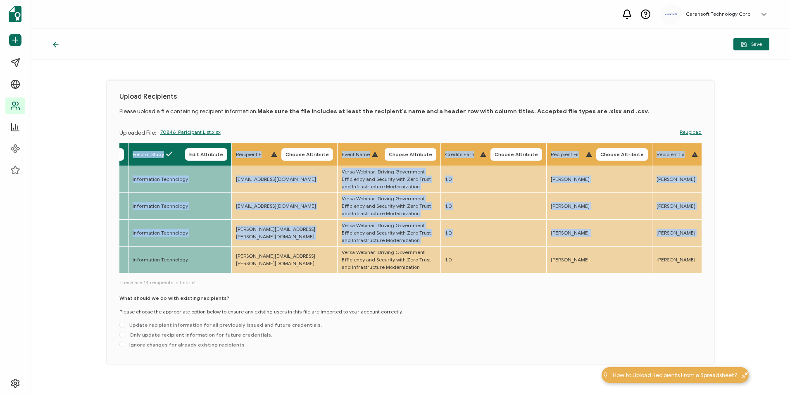
click at [341, 333] on div "What should we do with existing recipients? Please choose the appropriate optio…" at bounding box center [410, 323] width 583 height 57
click at [311, 152] on span "Choose Attribute" at bounding box center [307, 154] width 43 height 5
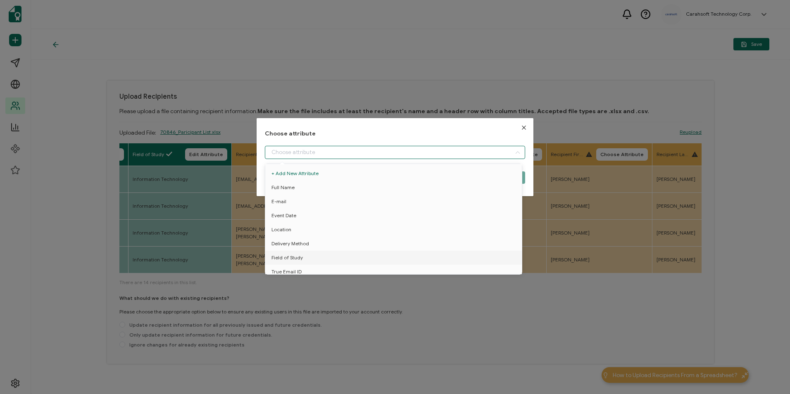
click at [321, 147] on input "dialog" at bounding box center [395, 152] width 260 height 13
click at [307, 233] on li "True Email ID" at bounding box center [395, 240] width 264 height 14
type input "True Email ID"
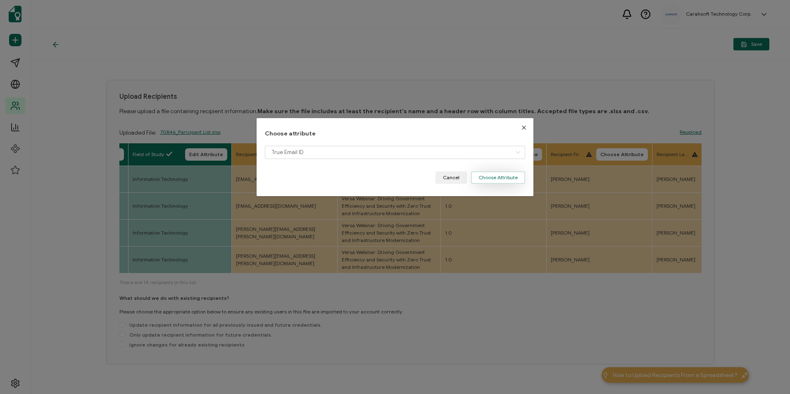
click at [499, 176] on button "Choose Attribute" at bounding box center [498, 178] width 54 height 12
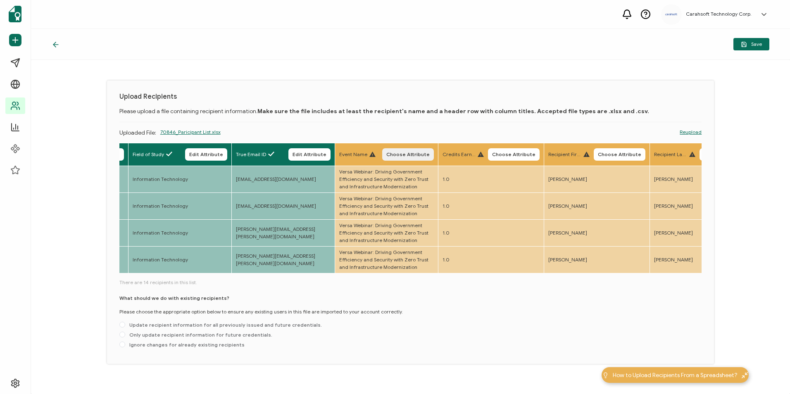
click at [396, 153] on span "Choose Attribute" at bounding box center [408, 154] width 43 height 5
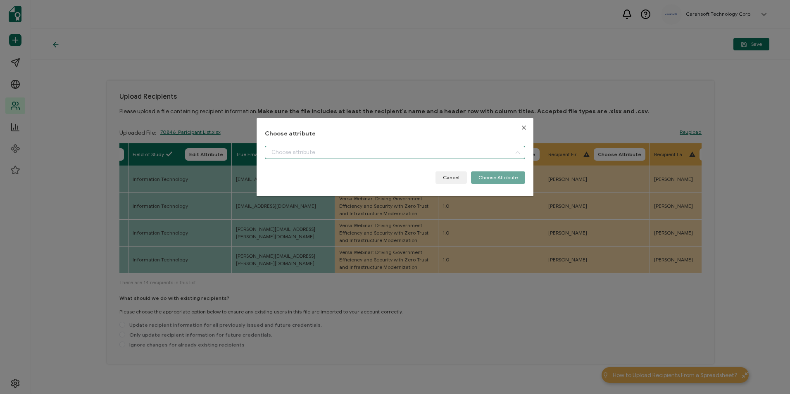
click at [389, 157] on input "dialog" at bounding box center [395, 152] width 260 height 13
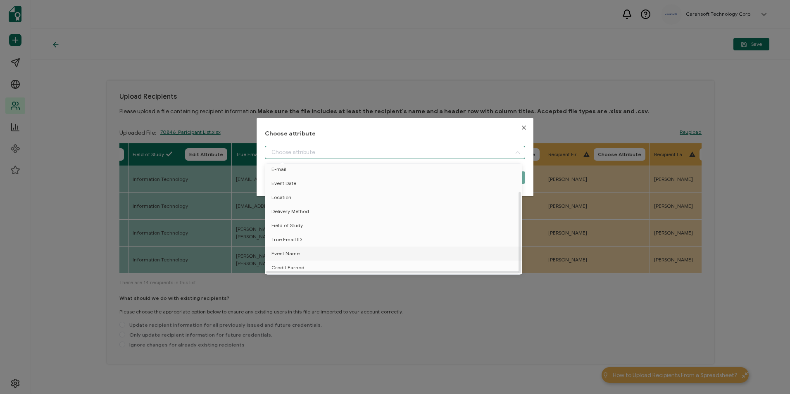
click at [330, 250] on li "Event Name" at bounding box center [395, 254] width 264 height 14
type input "Event Name"
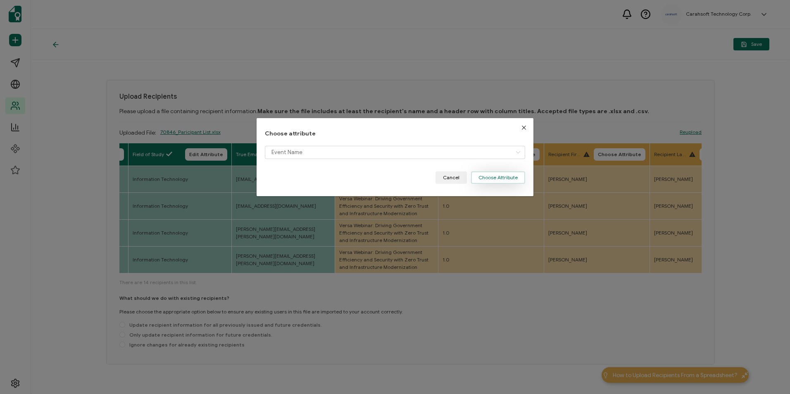
click at [476, 180] on button "Choose Attribute" at bounding box center [498, 178] width 54 height 12
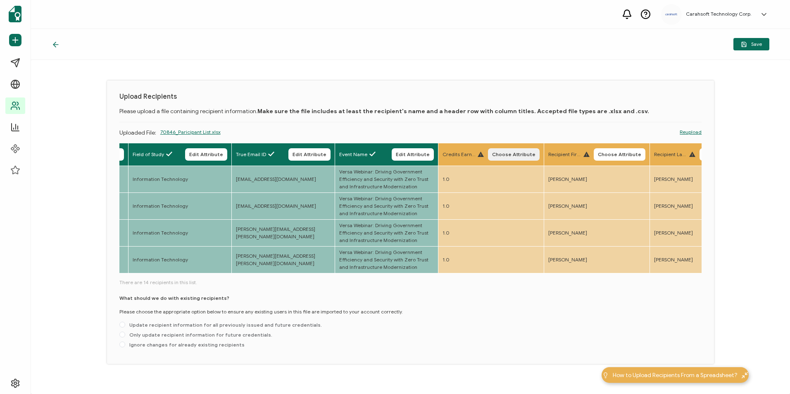
click at [501, 156] on span "Choose Attribute" at bounding box center [513, 154] width 43 height 5
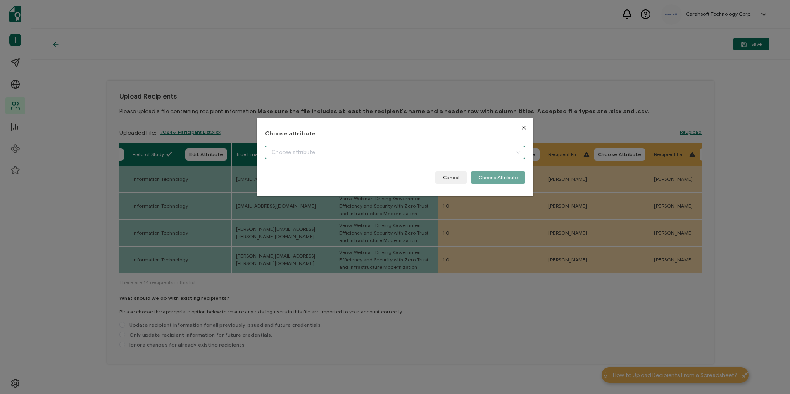
click at [431, 155] on input "dialog" at bounding box center [395, 152] width 260 height 13
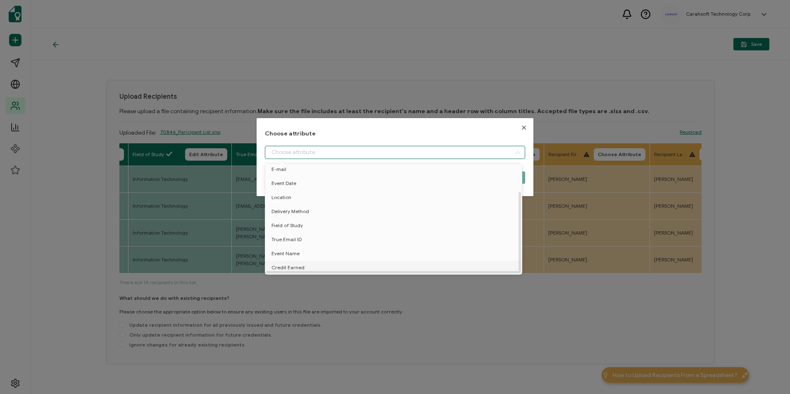
click at [329, 262] on li "Credit Earned" at bounding box center [395, 268] width 264 height 14
type input "Credit Earned"
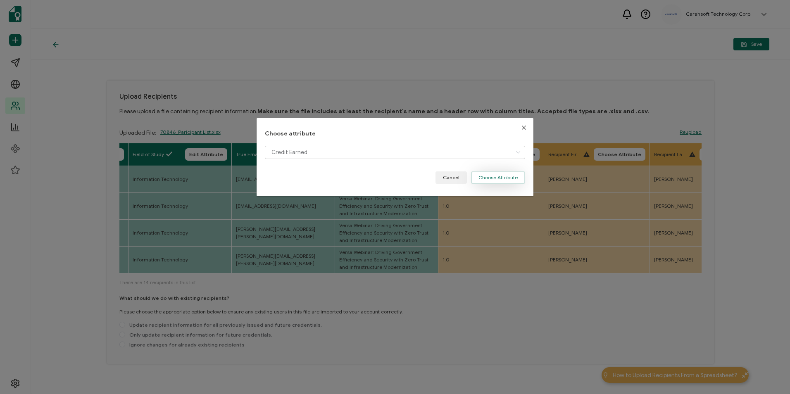
click at [513, 174] on button "Choose Attribute" at bounding box center [498, 178] width 54 height 12
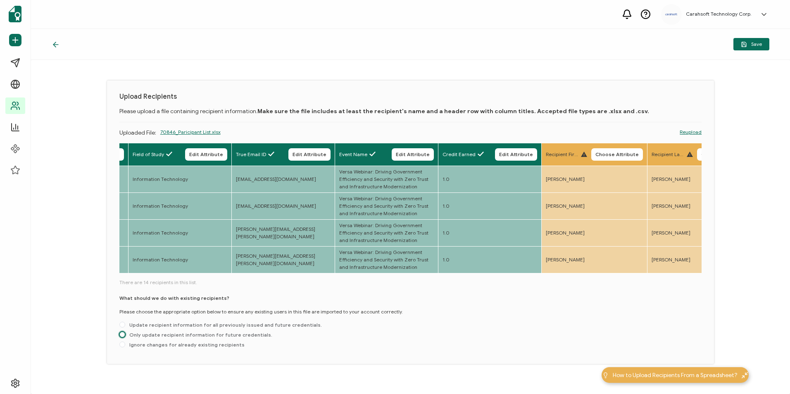
click at [124, 337] on span at bounding box center [122, 335] width 6 height 6
click at [124, 337] on input "Only update recipient information for future credentials." at bounding box center [122, 335] width 6 height 7
radio input "true"
click at [749, 45] on span "Save" at bounding box center [751, 44] width 21 height 6
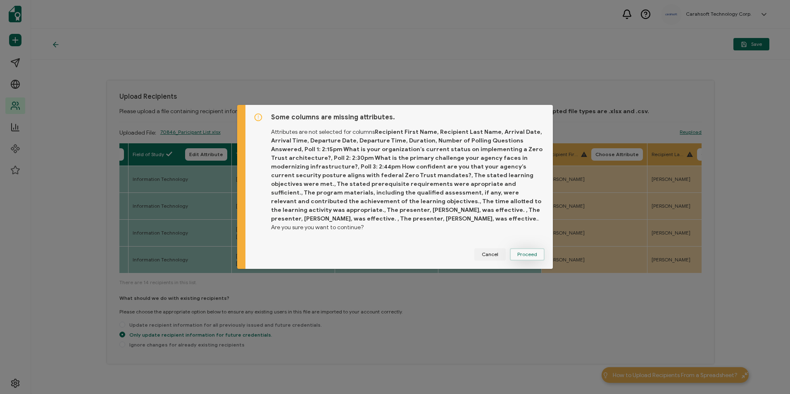
click at [529, 252] on span "Proceed" at bounding box center [528, 254] width 20 height 5
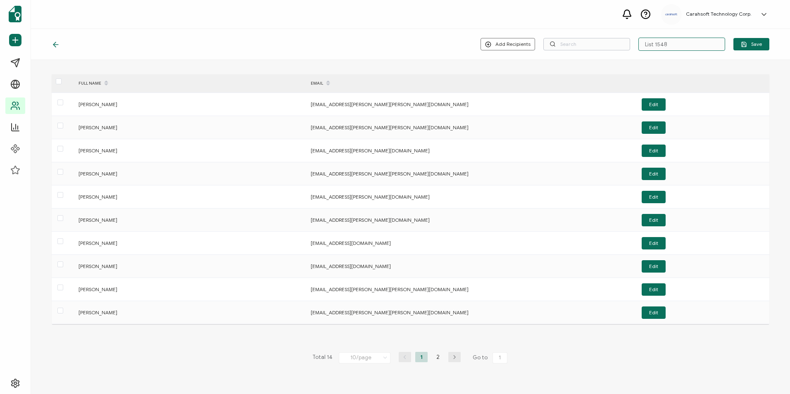
drag, startPoint x: 698, startPoint y: 41, endPoint x: 625, endPoint y: 43, distance: 73.2
click at [625, 43] on div "Add Recipients Upload New Recipients Import from Recipients List 1548 Save" at bounding box center [625, 44] width 289 height 13
paste input "8-6-2025_70846_Versa Webinar"
type input "8-6-2025_70846_Versa Webinar"
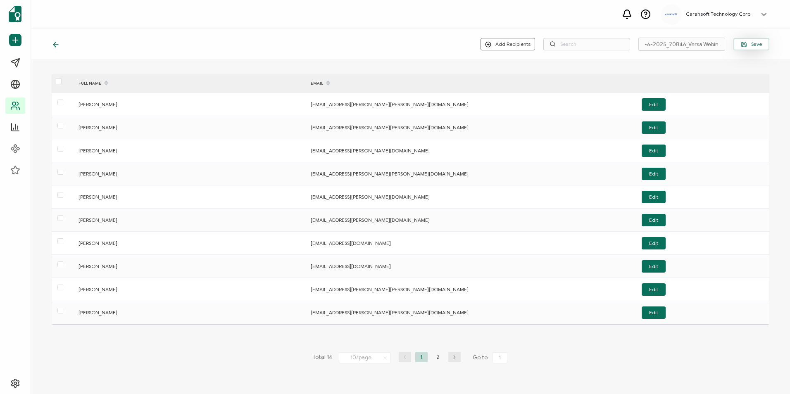
click at [739, 49] on button "Save" at bounding box center [752, 44] width 36 height 12
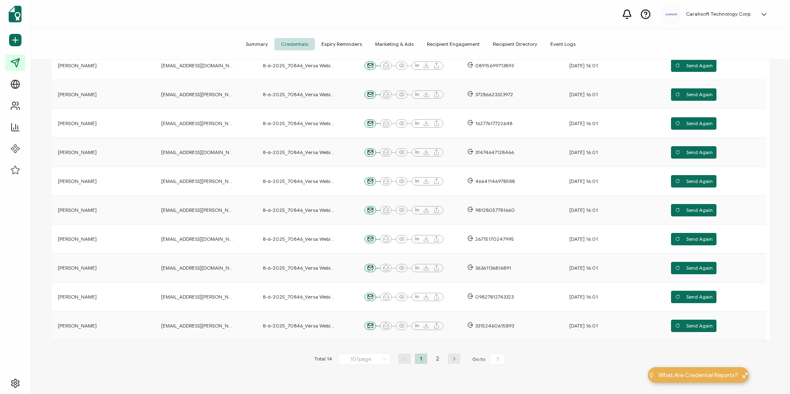
scroll to position [55, 0]
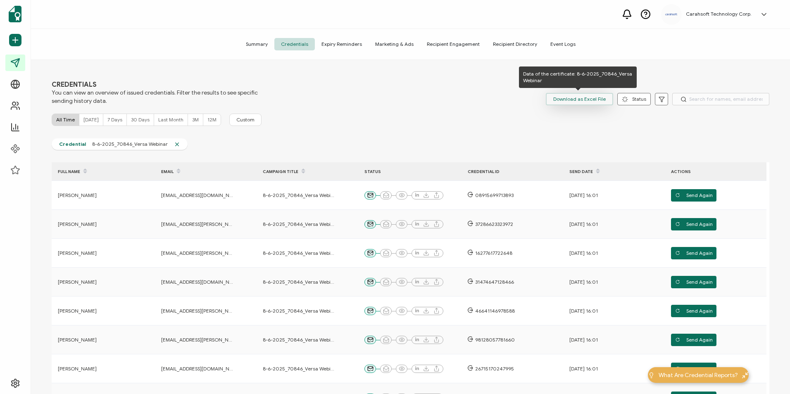
click at [588, 99] on span "Download as Excel File" at bounding box center [580, 99] width 53 height 12
